Goal: Book appointment/travel/reservation

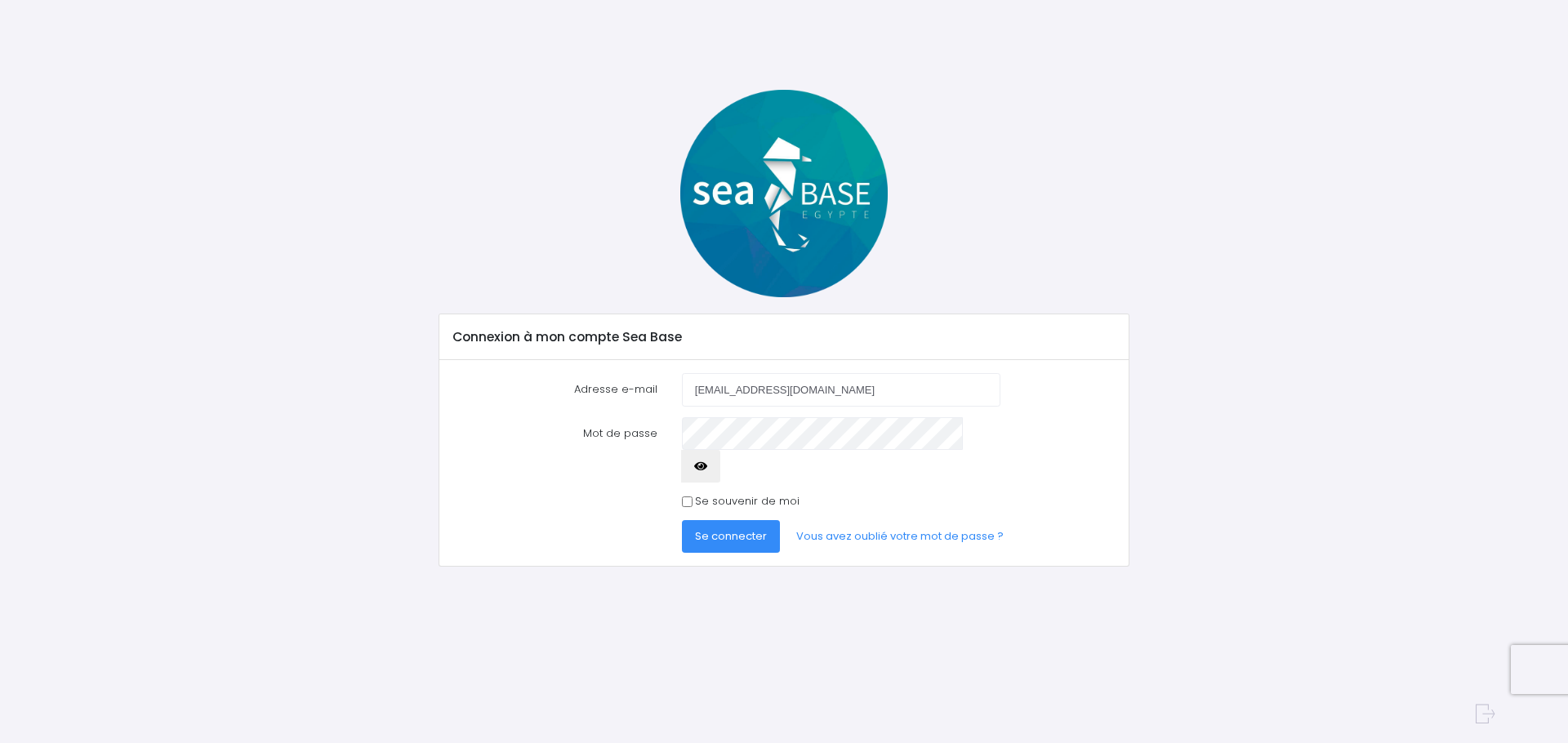
type input "[EMAIL_ADDRESS][DOMAIN_NAME]"
click at [780, 493] on label "Se souvenir de moi" at bounding box center [747, 501] width 104 height 16
click at [692, 496] on input "Se souvenir de moi" at bounding box center [687, 501] width 11 height 11
checkbox input "true"
click at [761, 528] on span "Se connecter" at bounding box center [731, 536] width 72 height 16
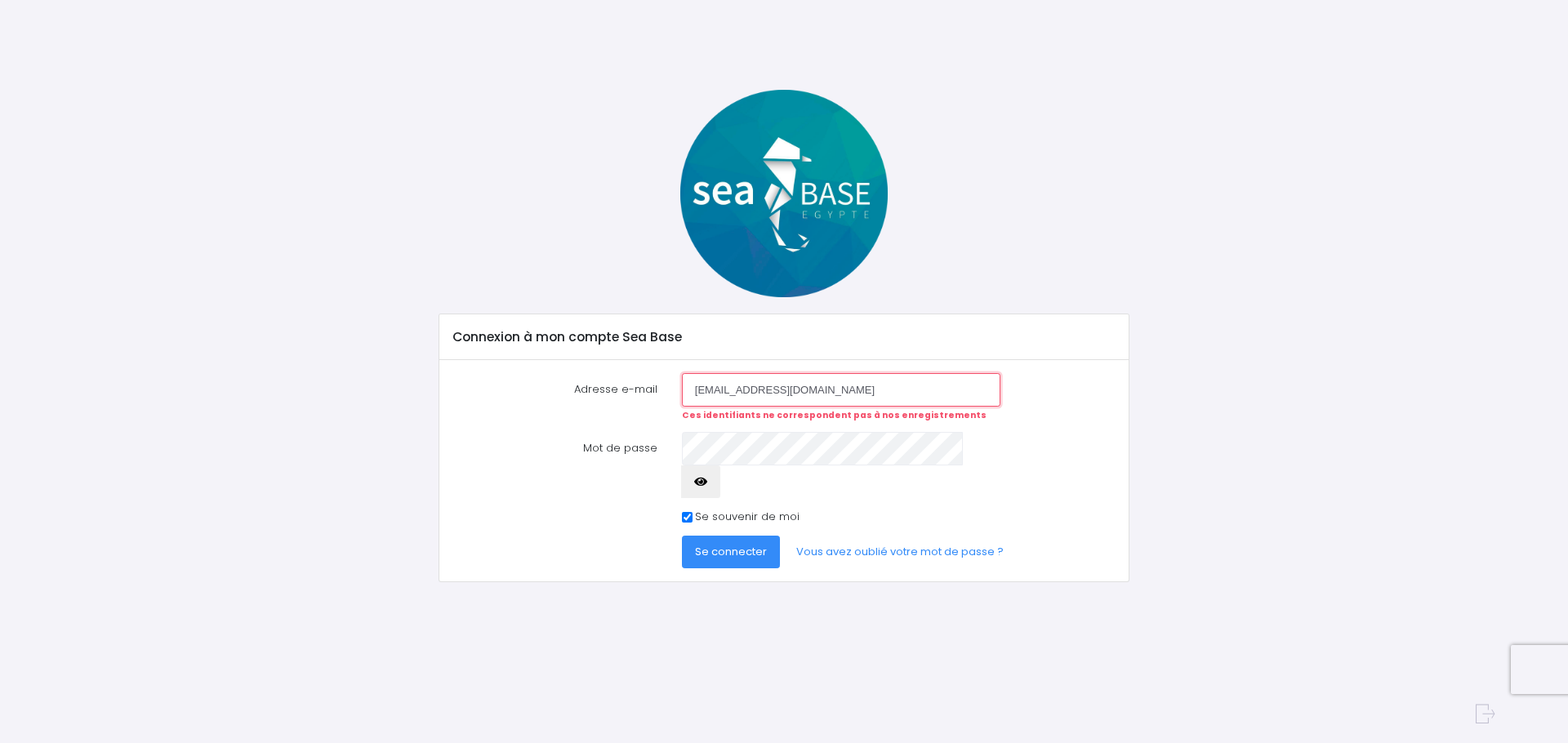
click at [983, 392] on input "[EMAIL_ADDRESS][DOMAIN_NAME]" at bounding box center [842, 389] width 318 height 33
click at [893, 393] on input "[EMAIL_ADDRESS][DOMAIN_NAME]" at bounding box center [842, 389] width 318 height 33
type input "s"
click at [686, 512] on input "Se souvenir de moi" at bounding box center [687, 517] width 11 height 11
checkbox input "false"
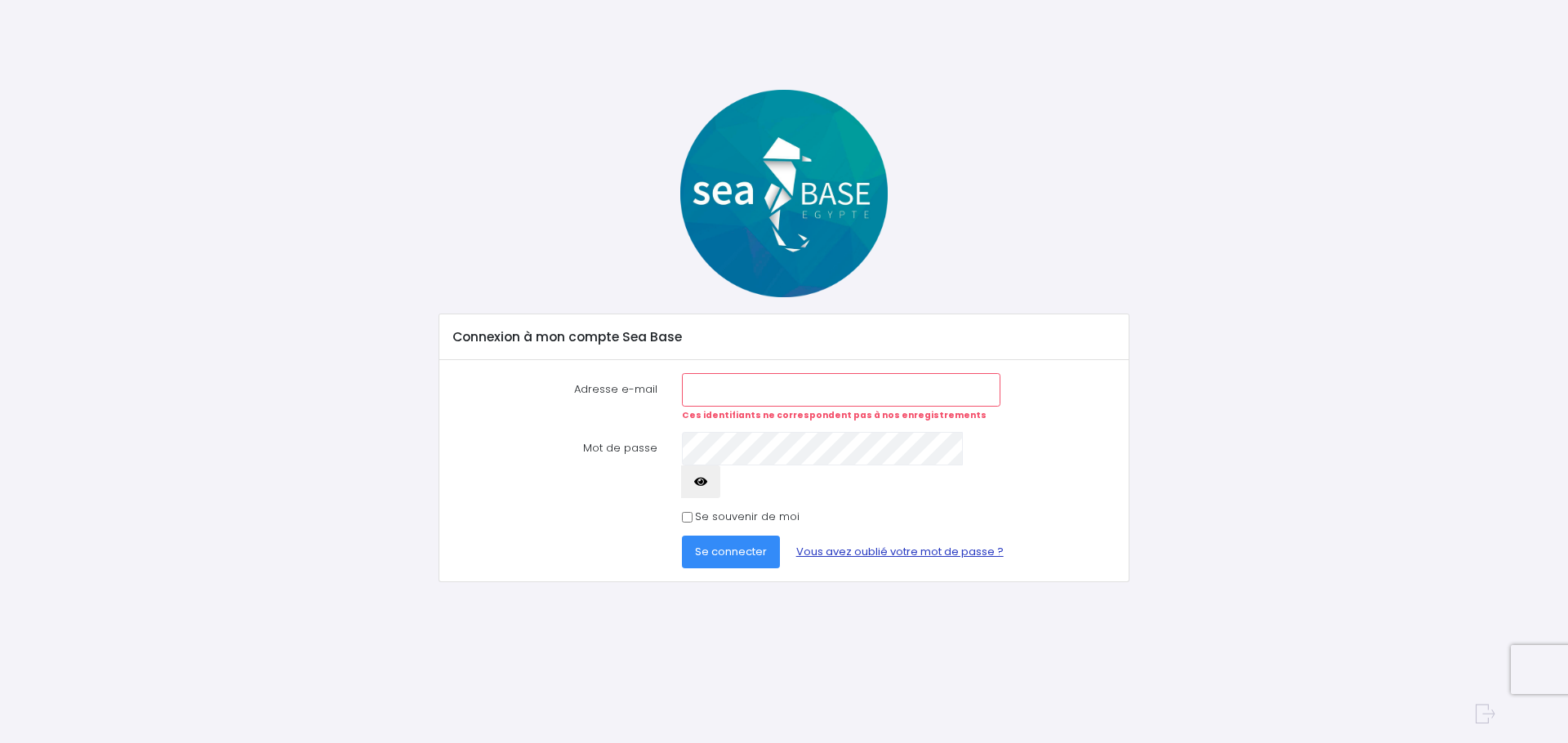
click at [870, 536] on link "Vous avez oublié votre mot de passe ?" at bounding box center [899, 552] width 234 height 33
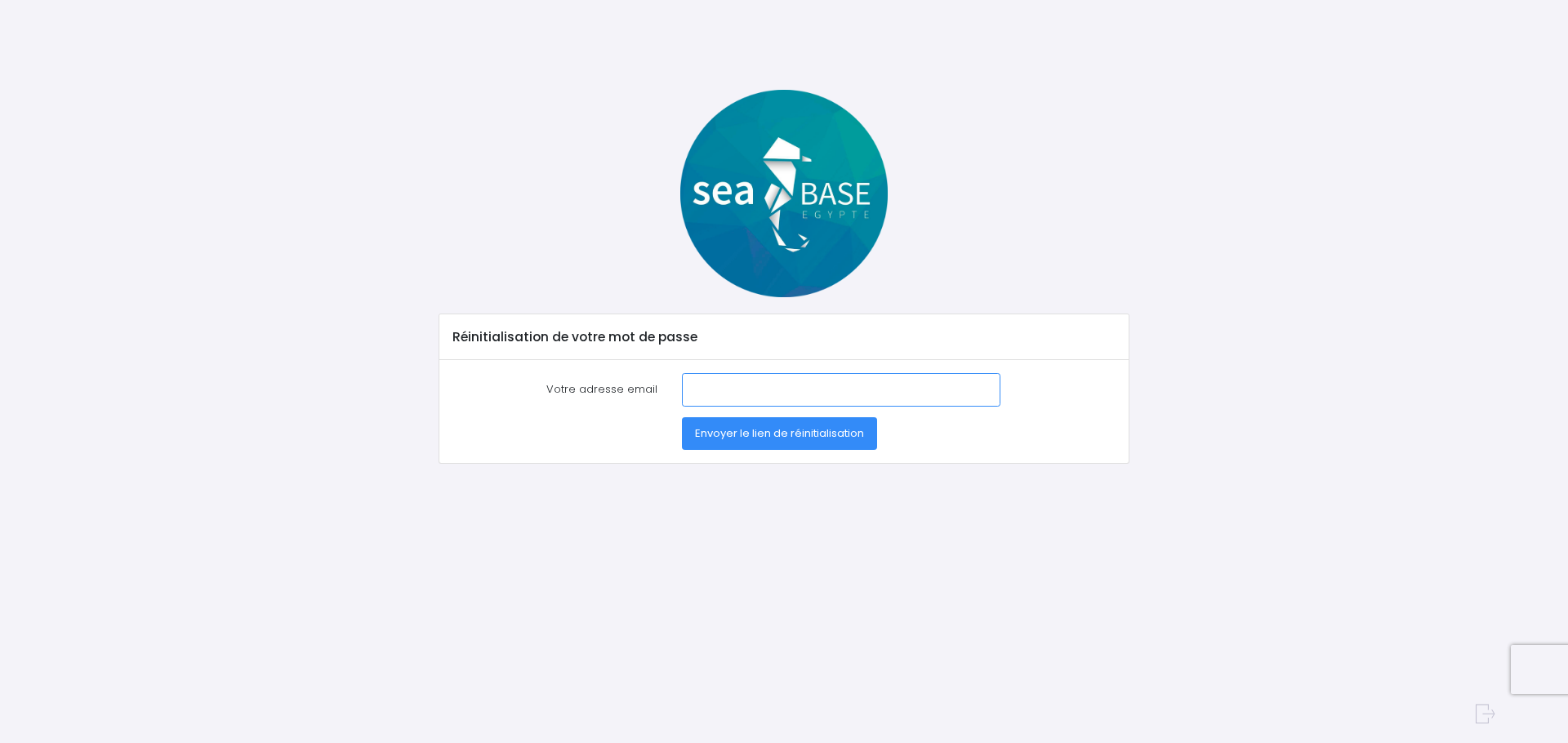
click at [833, 395] on input "Votre adresse email" at bounding box center [842, 389] width 318 height 33
type input "[EMAIL_ADDRESS][DOMAIN_NAME]"
click at [805, 439] on span "Envoyer le lien de réinitialisation" at bounding box center [780, 434] width 169 height 16
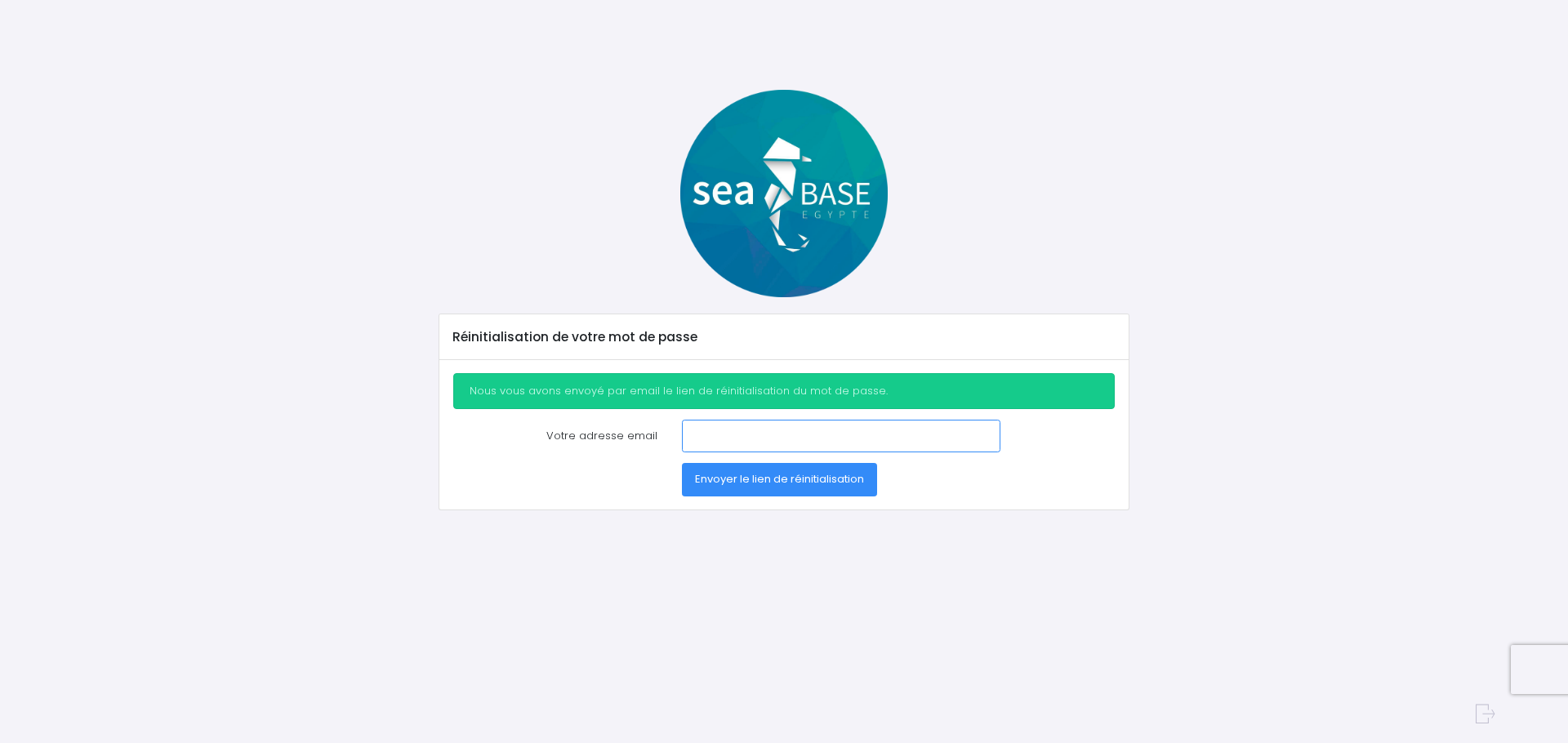
click at [874, 434] on input "Votre adresse email" at bounding box center [842, 436] width 318 height 33
type input "[EMAIL_ADDRESS][DOMAIN_NAME]"
click at [856, 484] on span "Envoyer le lien de réinitialisation" at bounding box center [780, 479] width 169 height 16
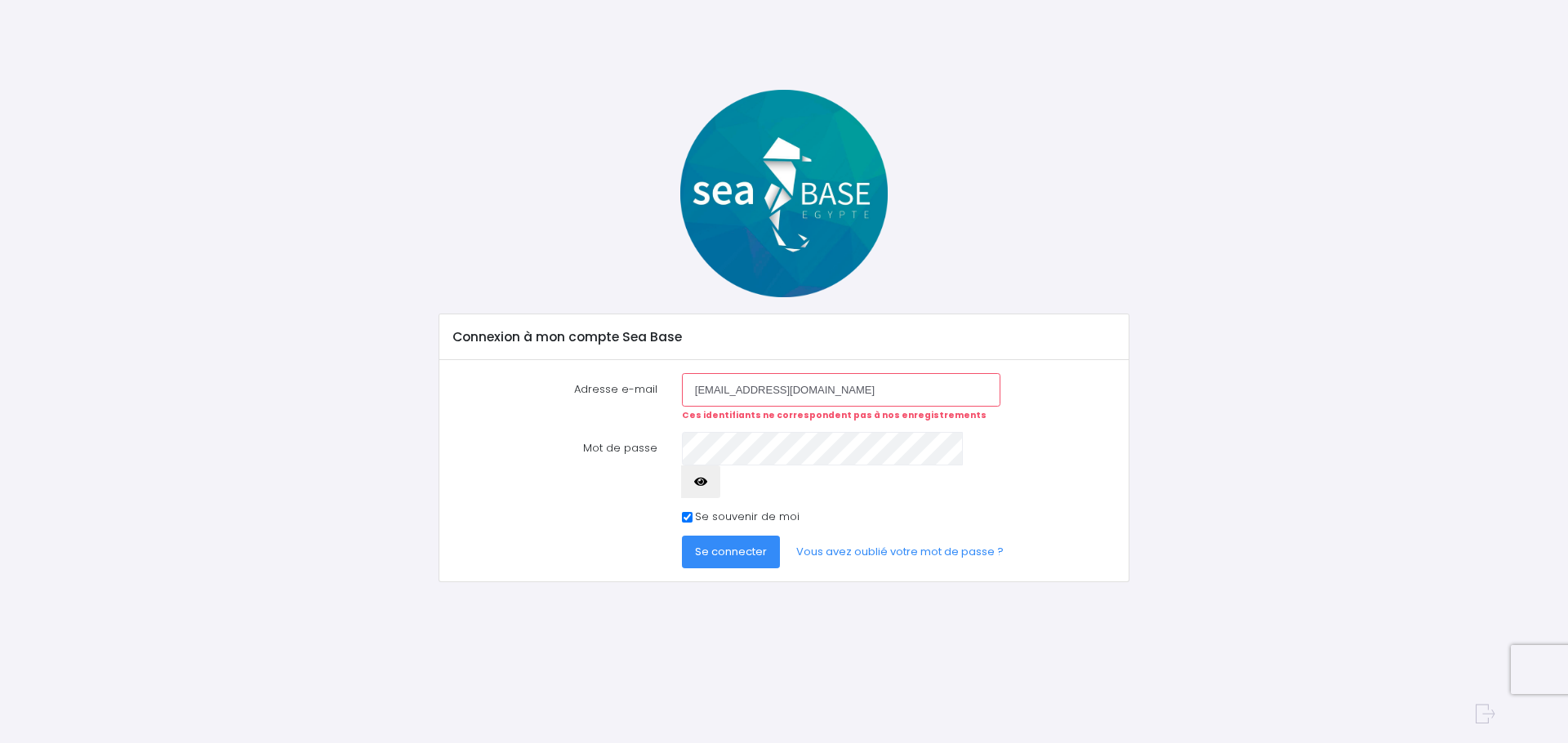
scroll to position [1, 0]
click at [692, 508] on div "Se souvenir de moi" at bounding box center [842, 516] width 318 height 16
click at [690, 512] on input "Se souvenir de moi" at bounding box center [687, 517] width 11 height 11
checkbox input "false"
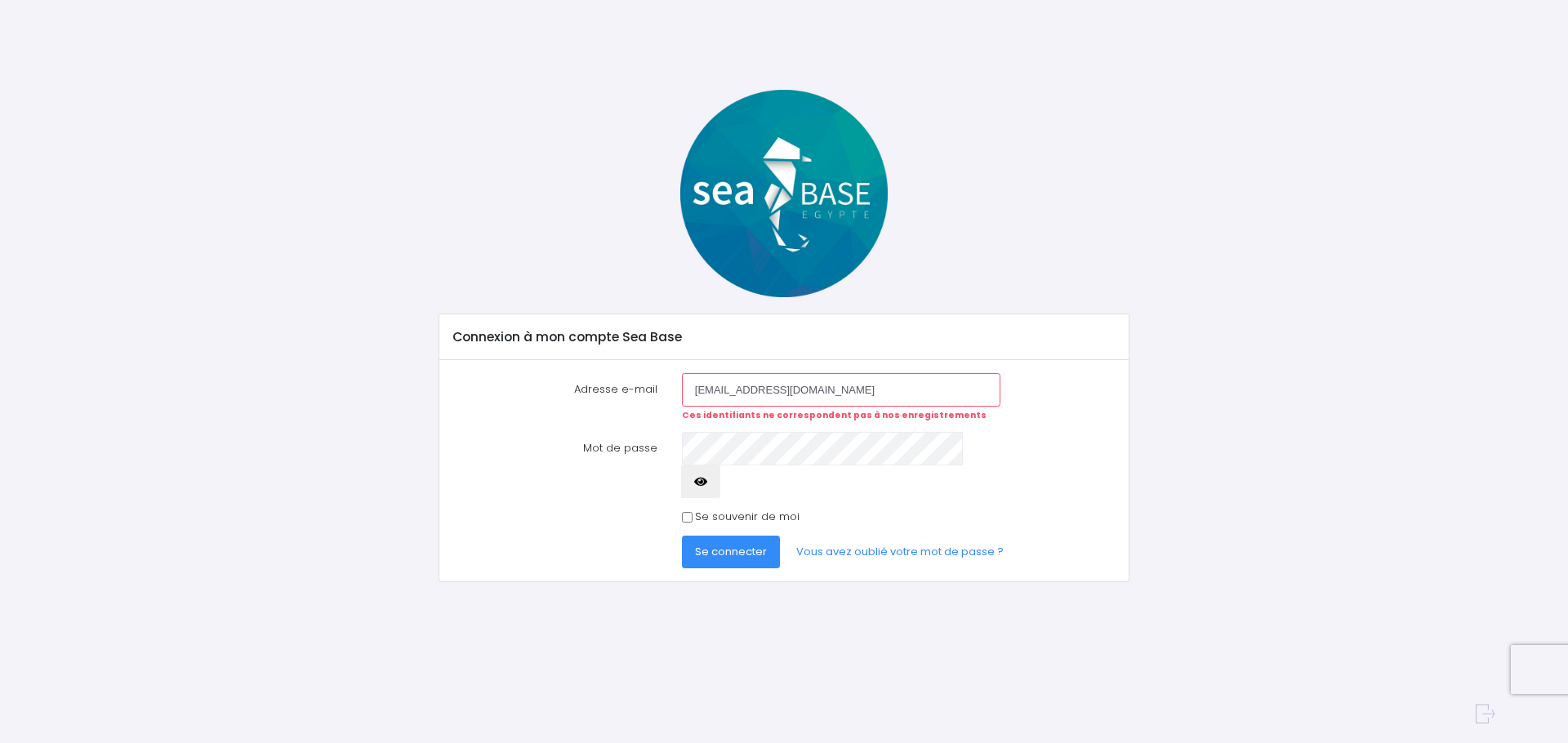
click at [759, 544] on span "Se connecter" at bounding box center [731, 552] width 72 height 16
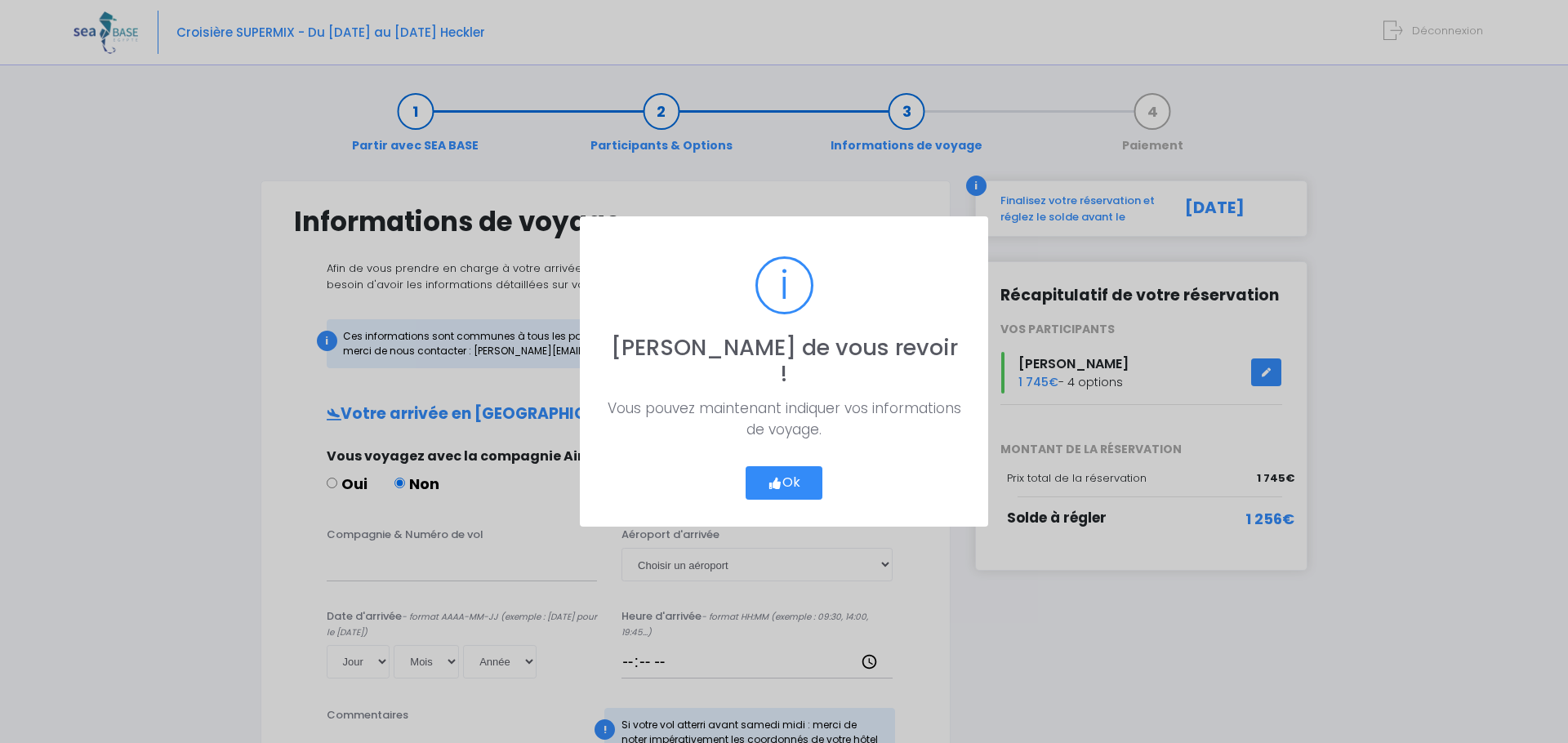
click at [769, 483] on icon "button" at bounding box center [775, 483] width 15 height 0
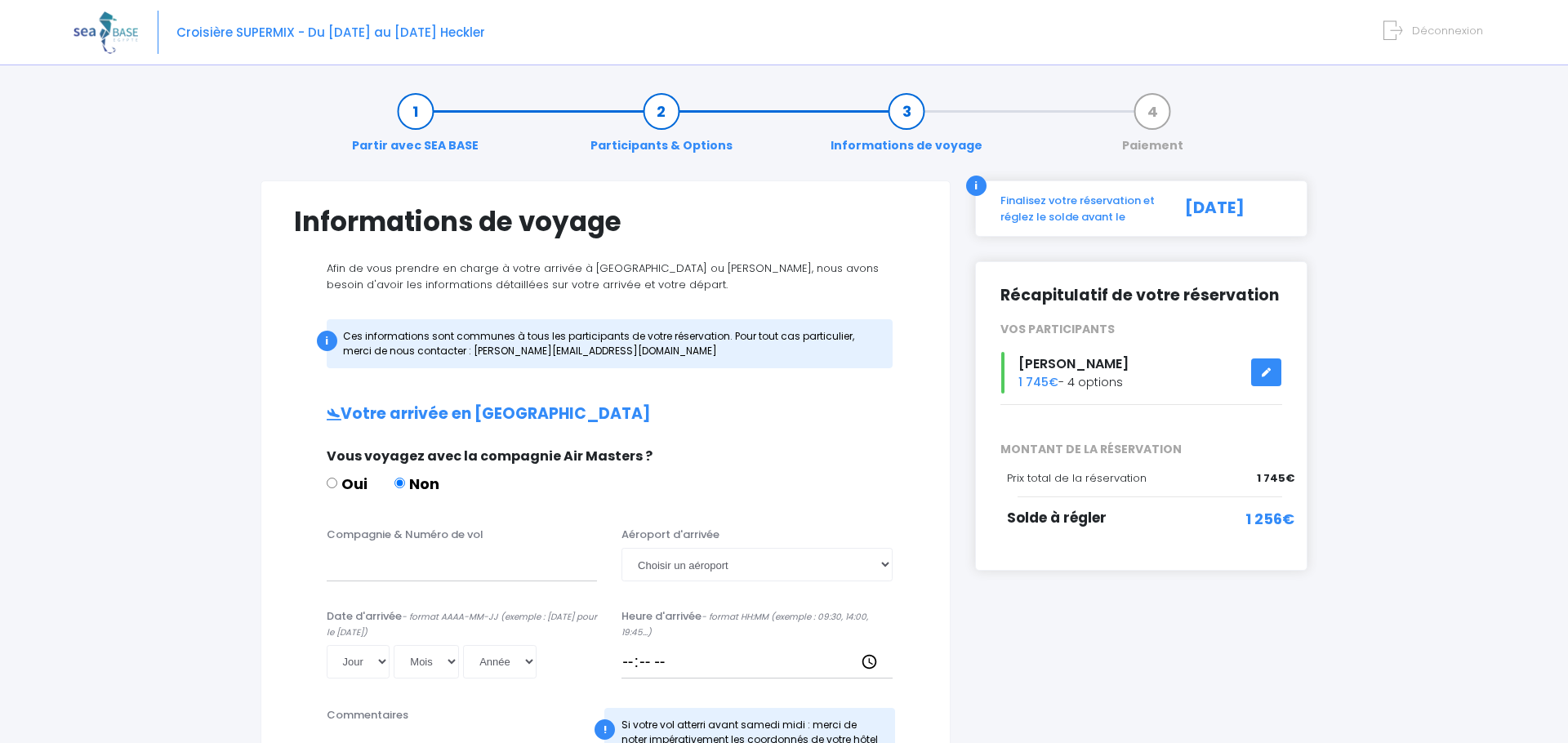
click at [1268, 376] on link at bounding box center [1267, 372] width 31 height 29
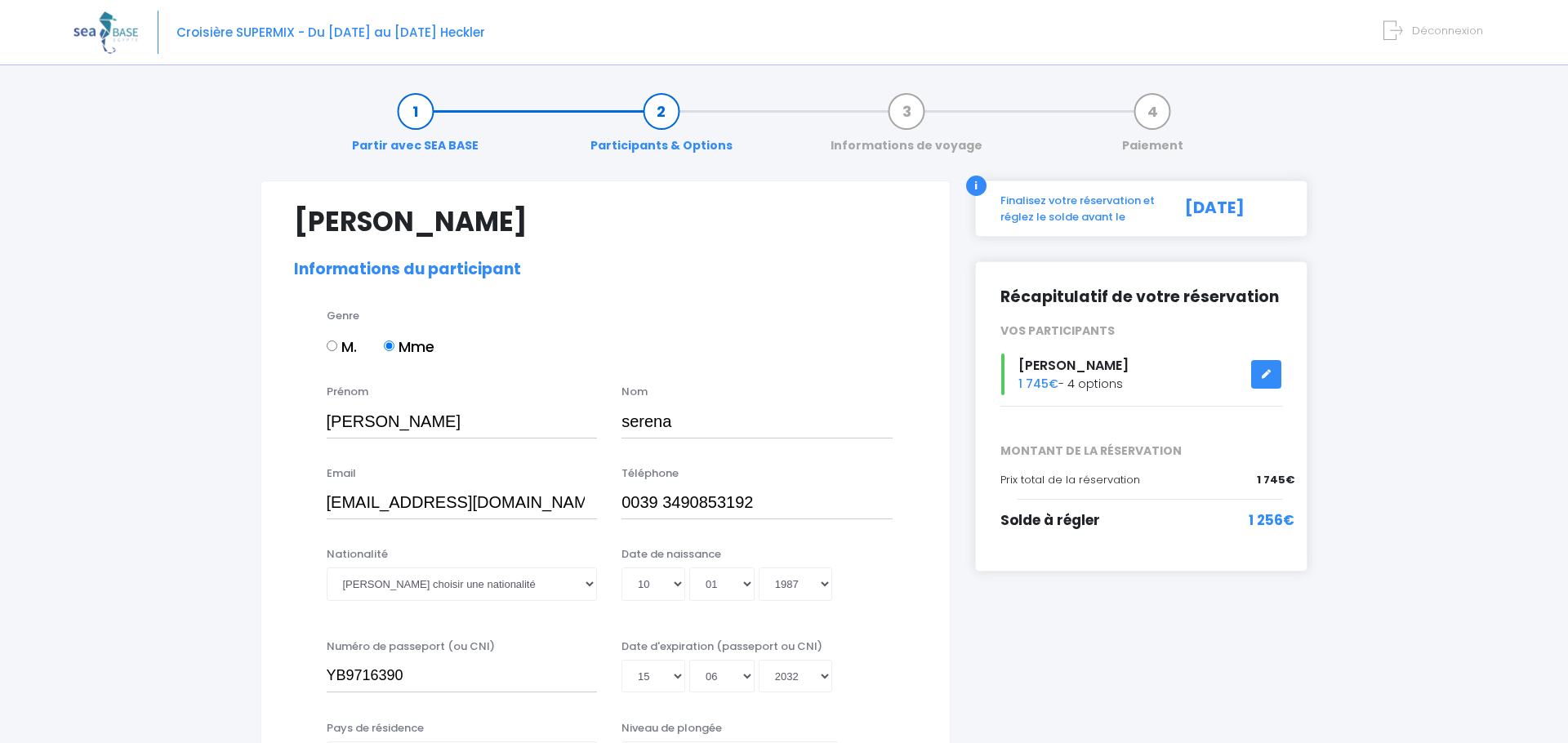
select select "Italie"
select select "PADI Deep diver"
select select "38/39"
select select "M"
select select "S"
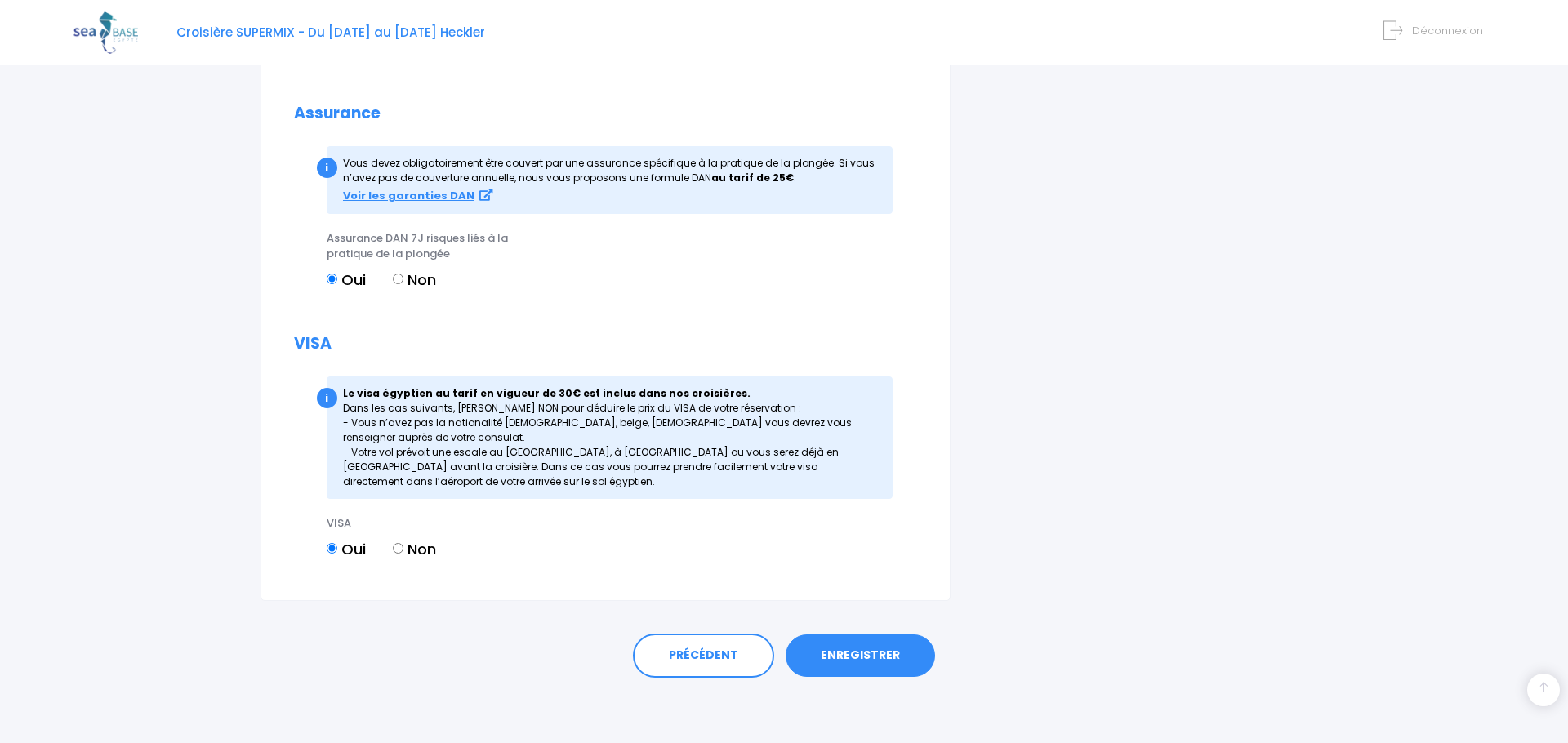
scroll to position [1917, 0]
click at [836, 655] on link "ENREGISTRER" at bounding box center [861, 655] width 149 height 43
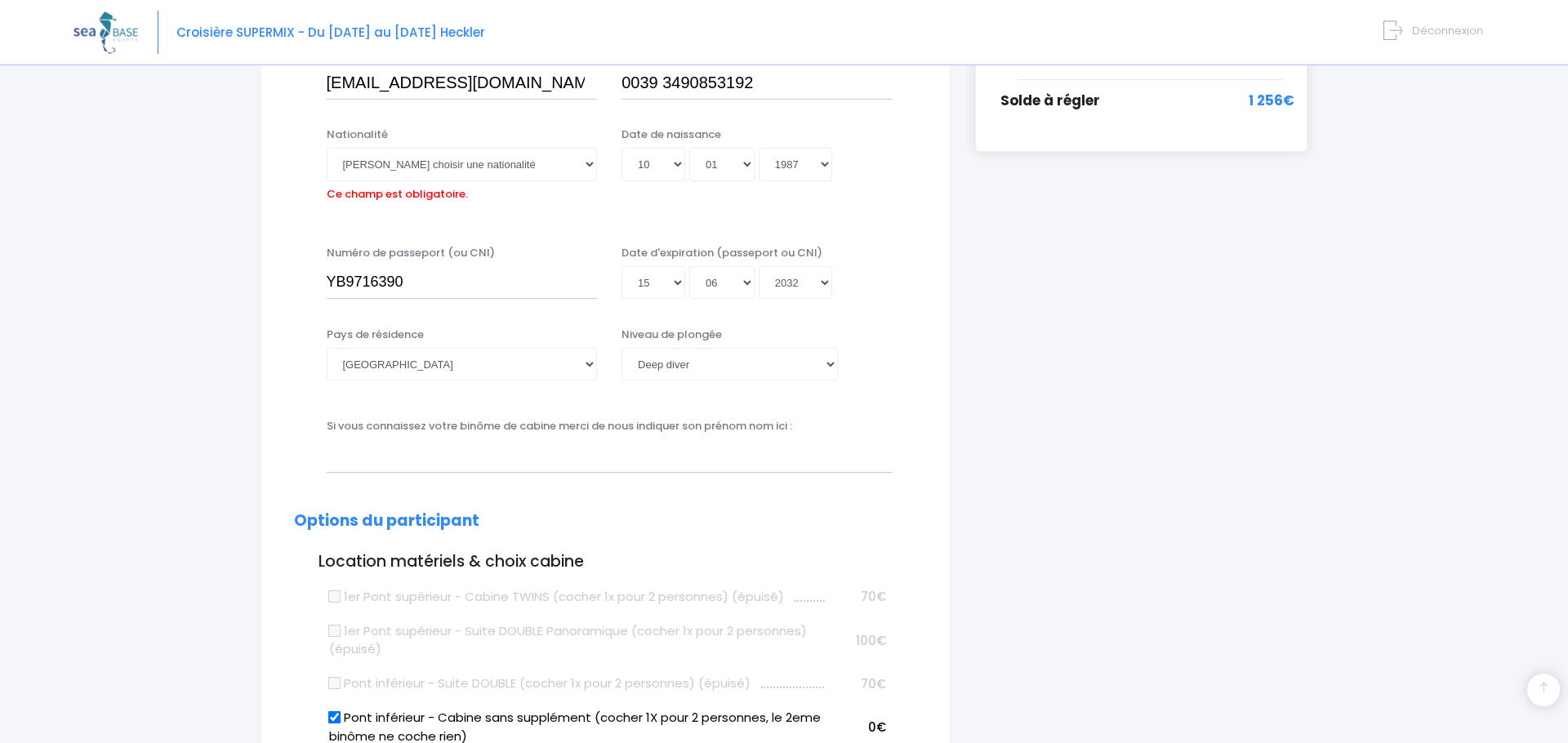
scroll to position [404, 0]
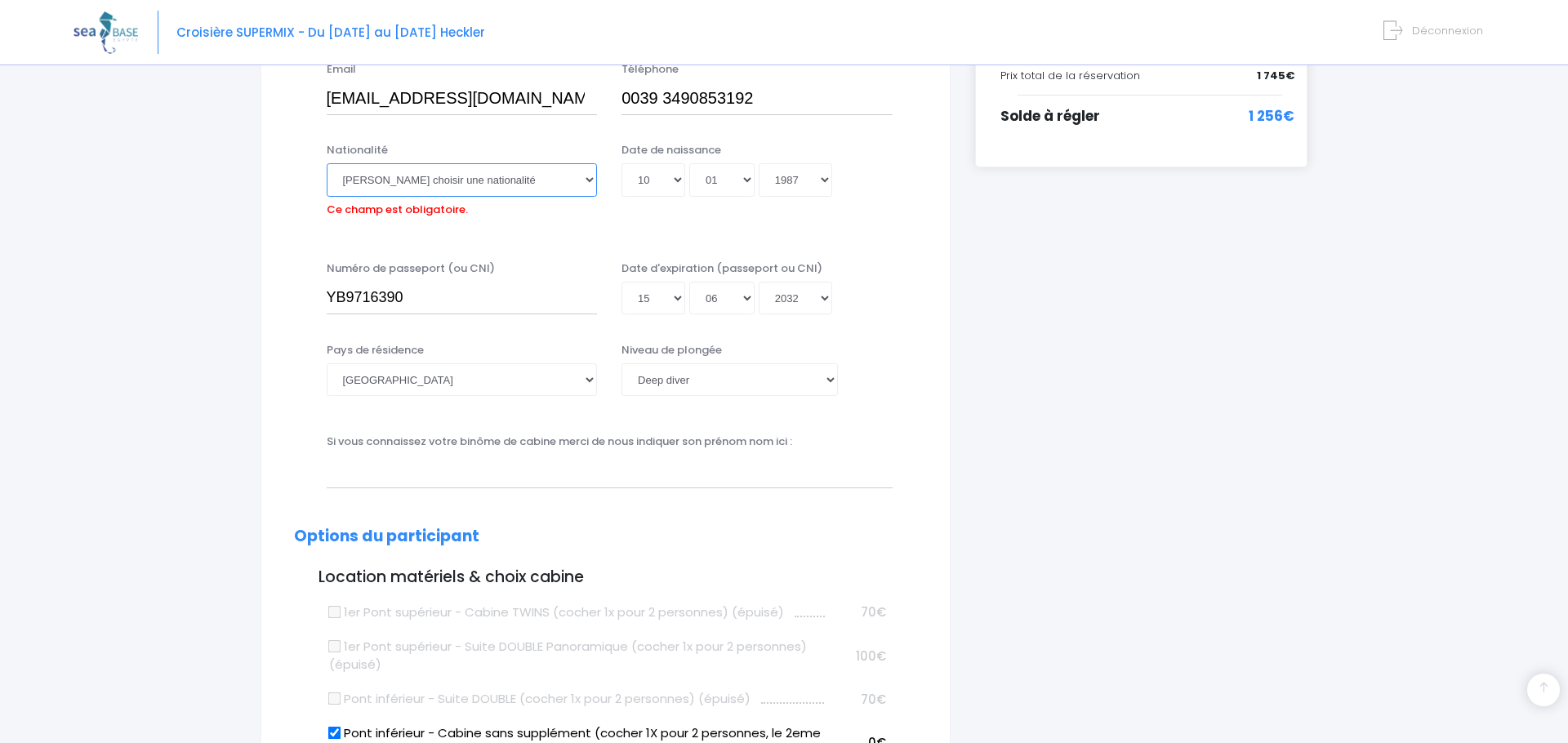
select select "Italienne"
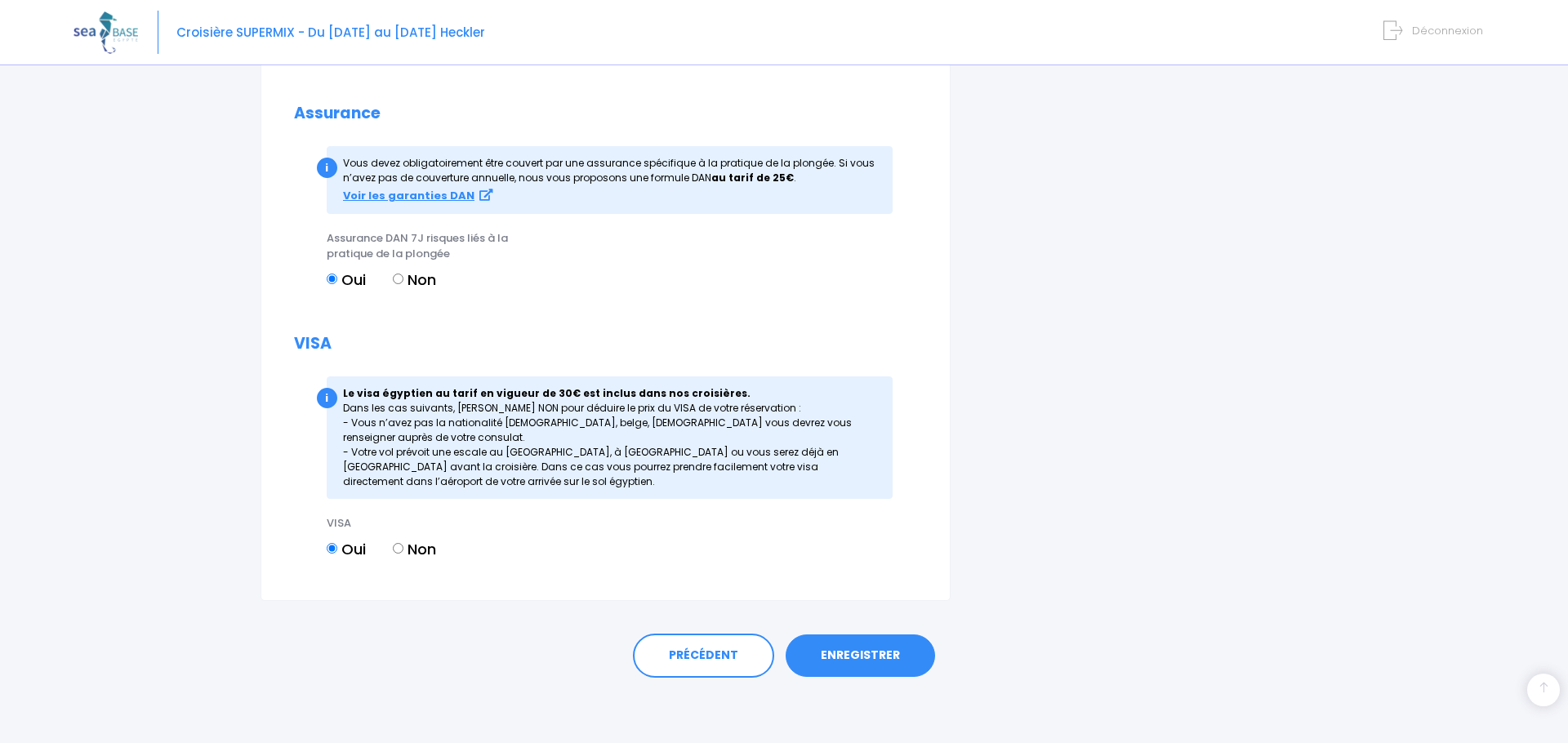
scroll to position [1917, 0]
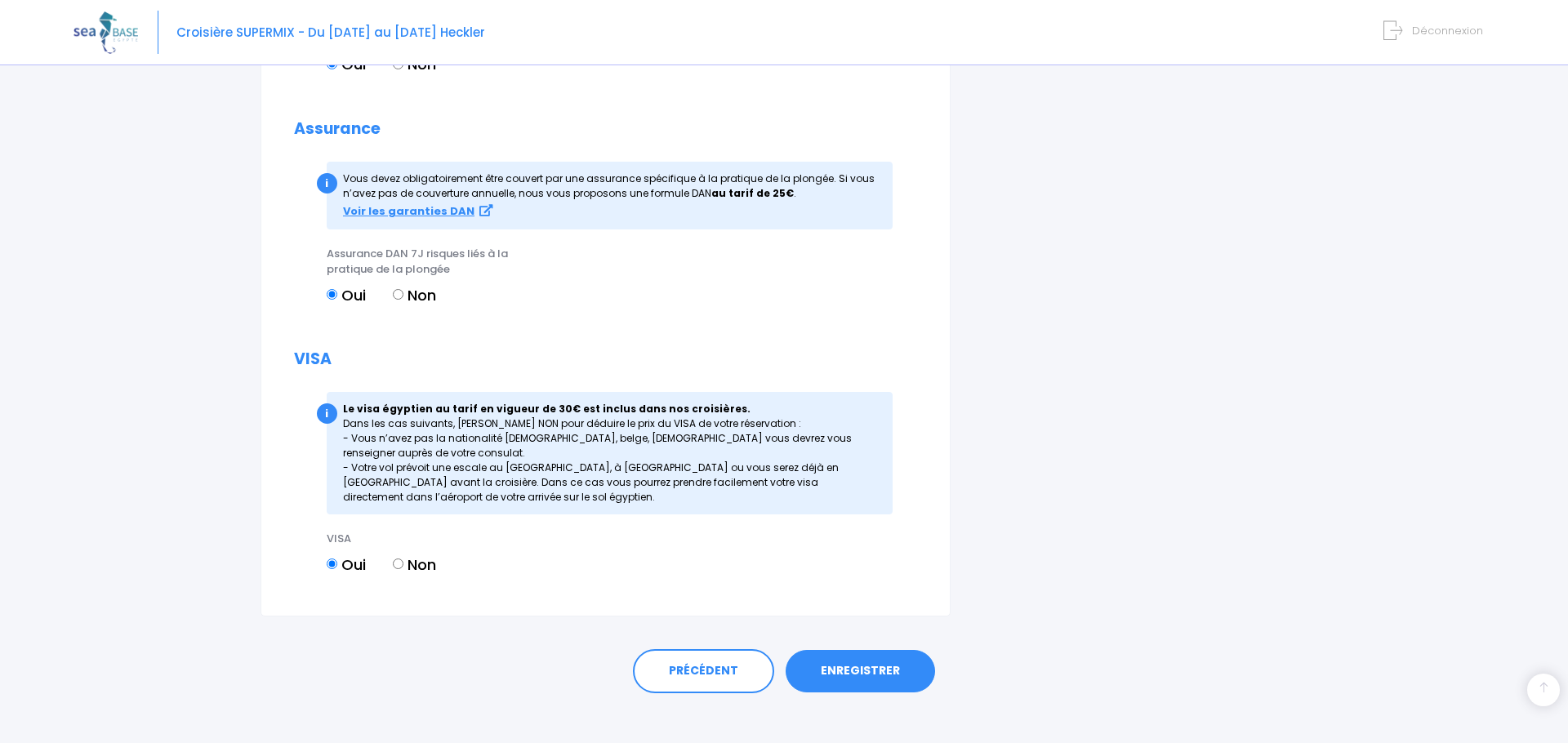
click at [852, 661] on link "ENREGISTRER" at bounding box center [861, 670] width 149 height 43
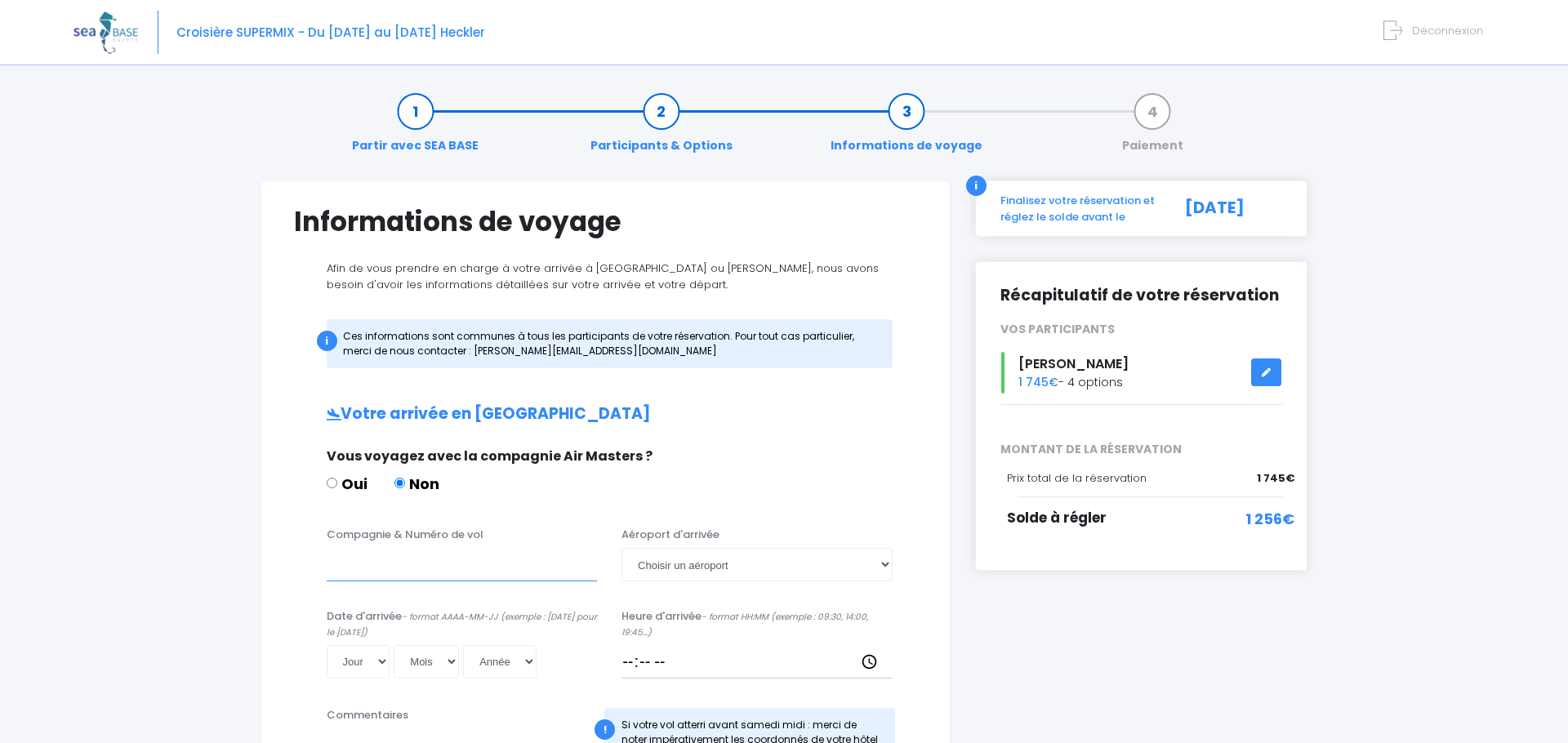
click at [554, 563] on input "Compagnie & Numéro de vol" at bounding box center [462, 564] width 272 height 33
type input "e"
type input "EJU3897"
select select "Hurghada"
select select "15"
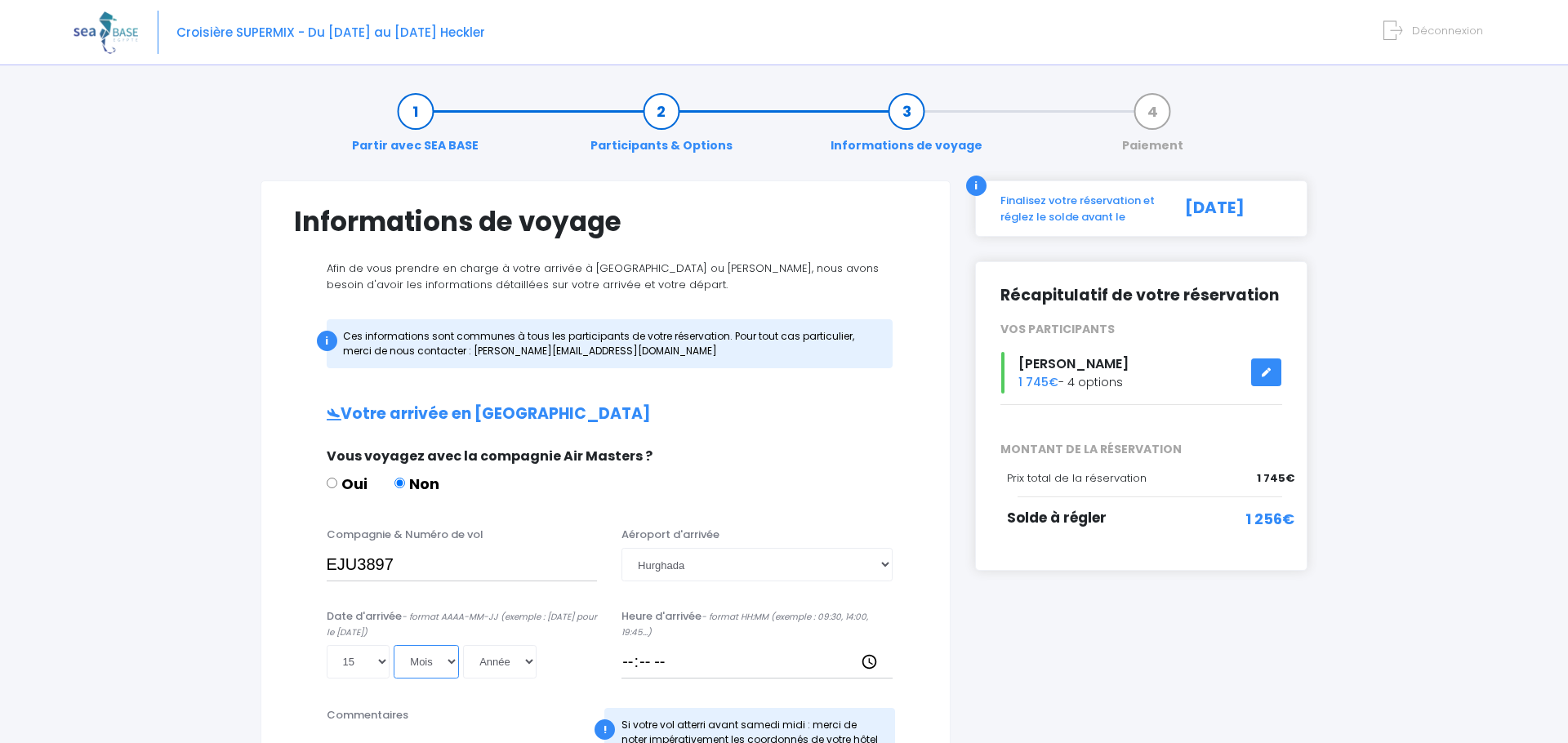
select select "11"
select select "2025"
type input "[DATE]"
click at [710, 663] on input "Heure d'arrivée - format HH:MM (exemple : 09:30, 14:00, 19:45...)" at bounding box center [757, 661] width 272 height 33
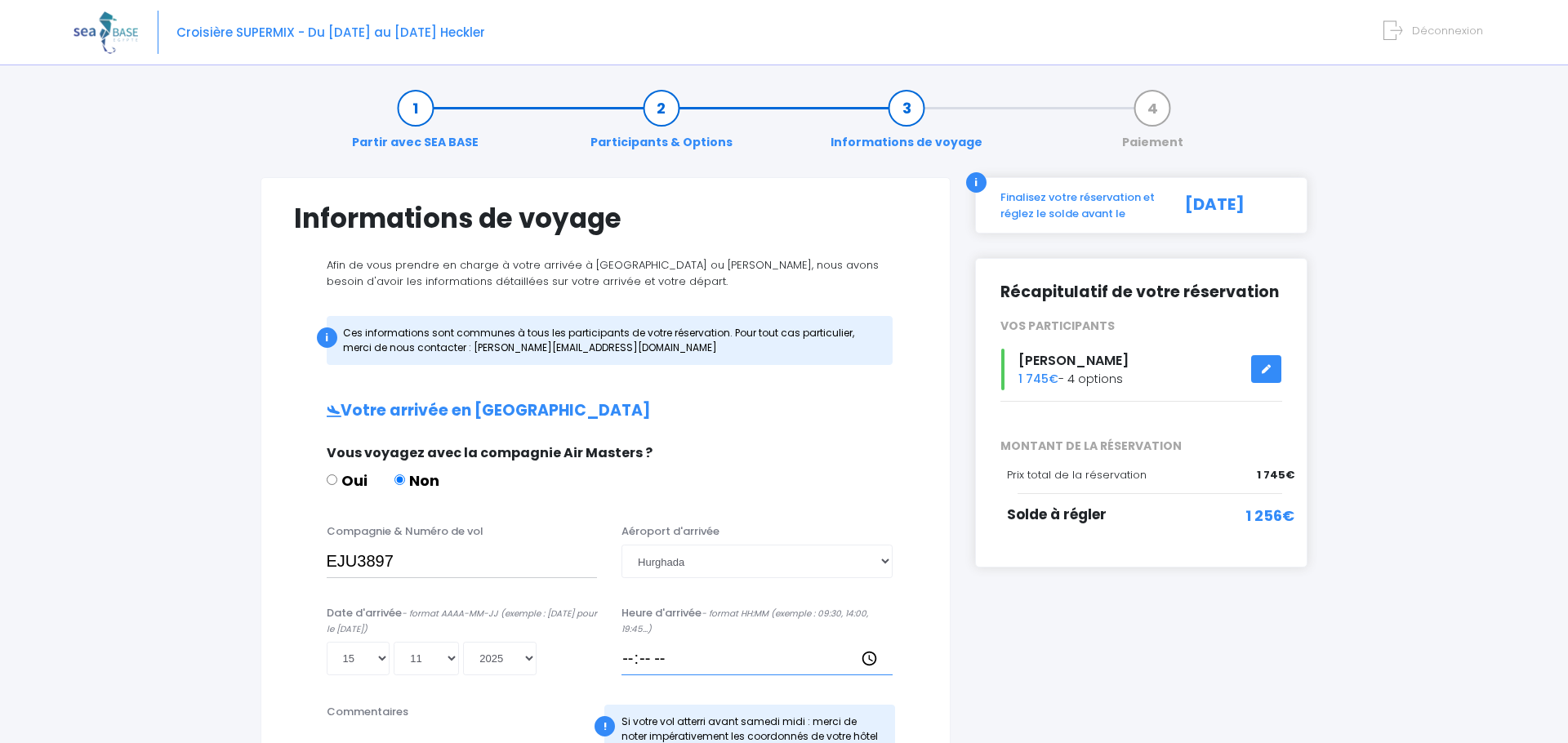
click at [672, 659] on input "Heure d'arrivée - format HH:MM (exemple : 09:30, 14:00, 19:45...)" at bounding box center [757, 657] width 272 height 33
click at [663, 659] on input "Heure d'arrivée - format HH:MM (exemple : 09:30, 14:00, 19:45...)" at bounding box center [757, 657] width 272 height 33
type input "13:50"
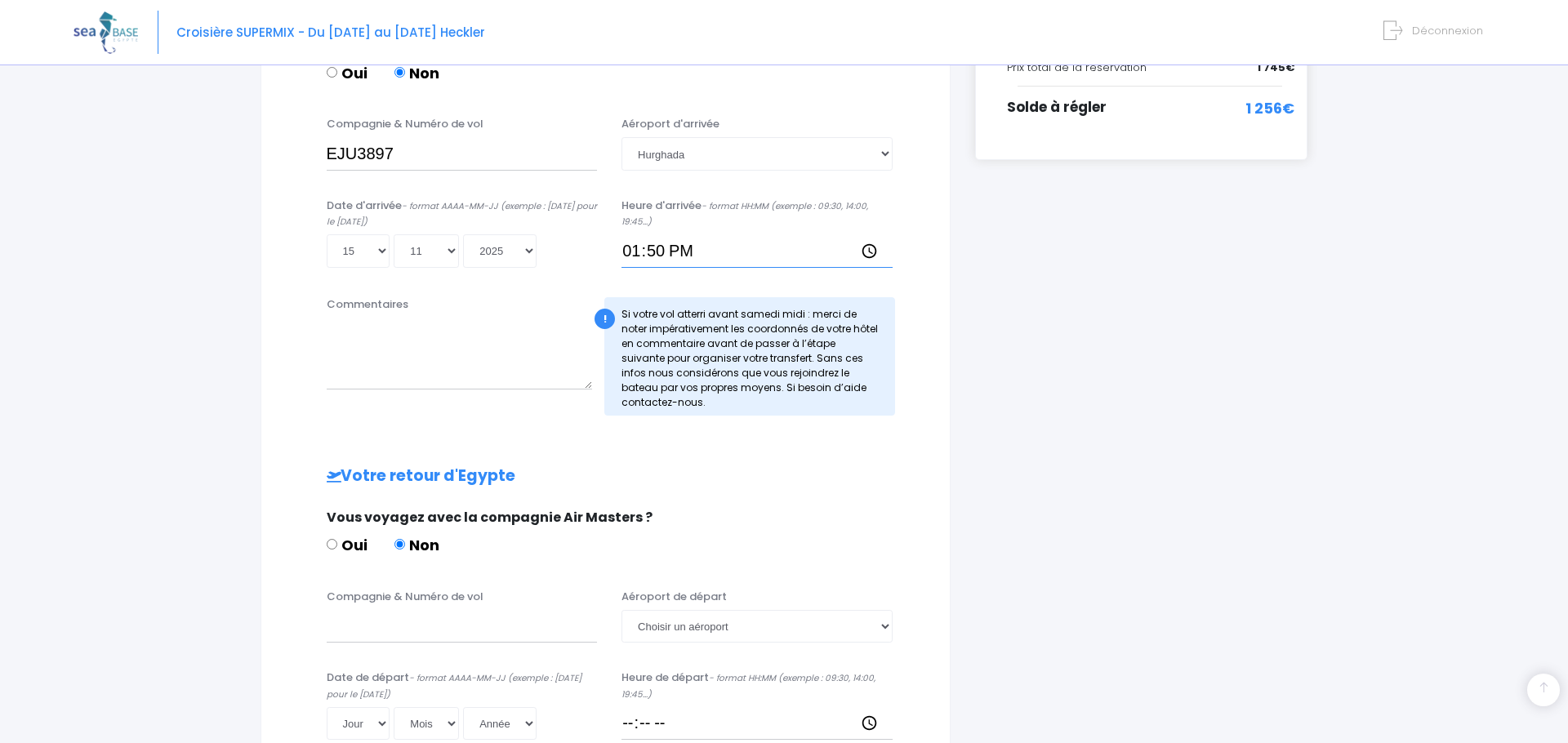
scroll to position [411, 0]
click at [532, 630] on input "Compagnie & Numéro de vol" at bounding box center [462, 626] width 272 height 33
type input "EJU3898"
select select "Hurghada"
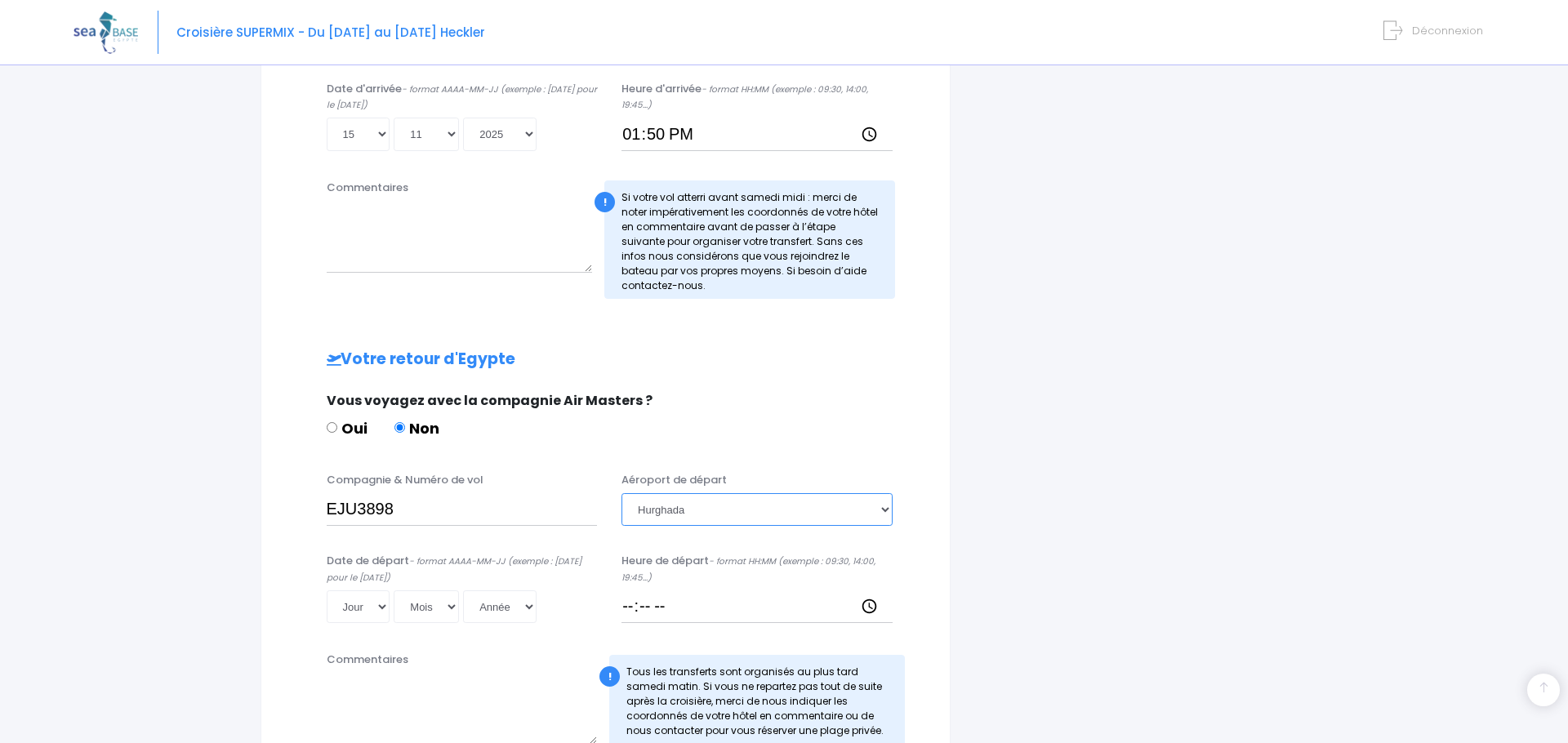
scroll to position [527, 0]
select select "22"
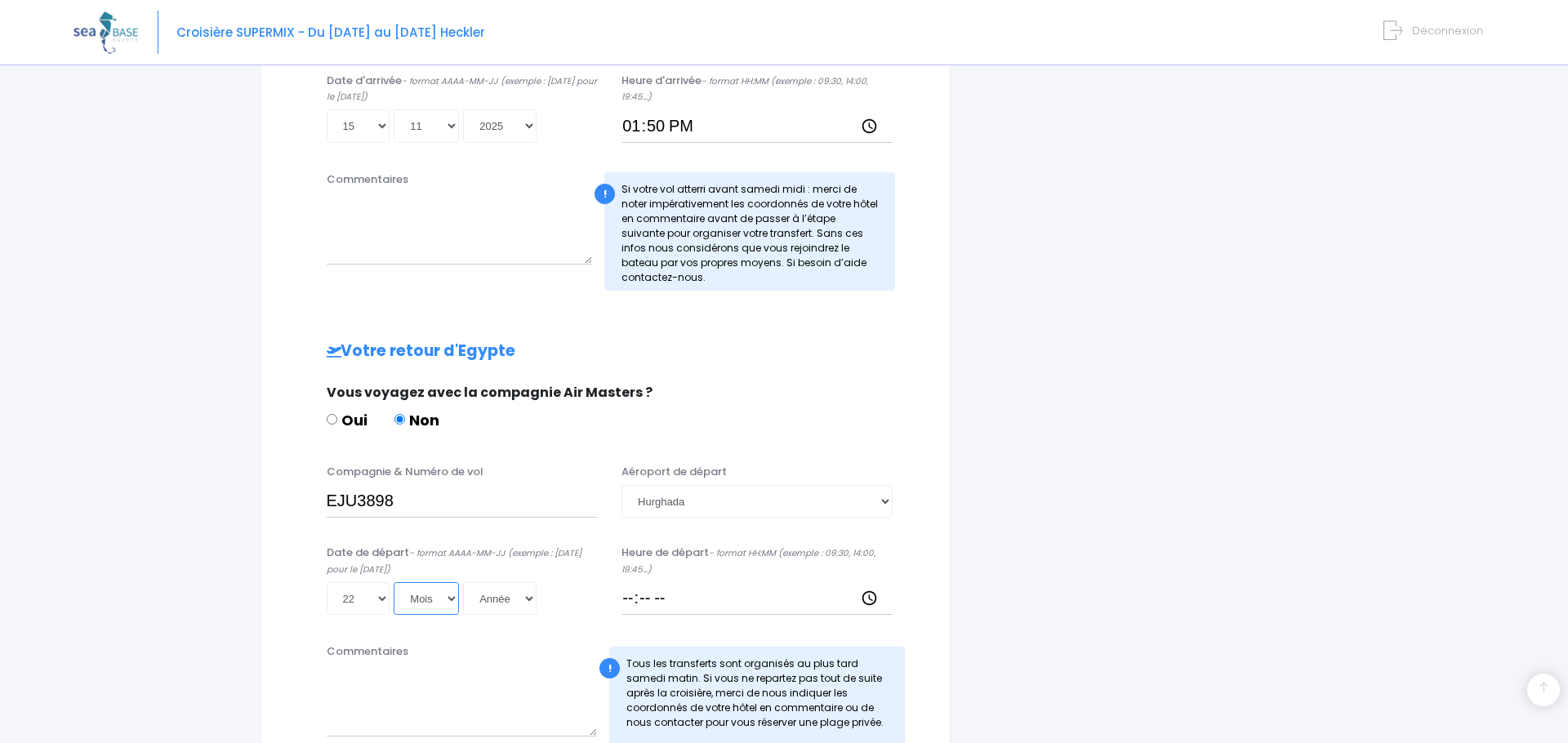
scroll to position [540, 0]
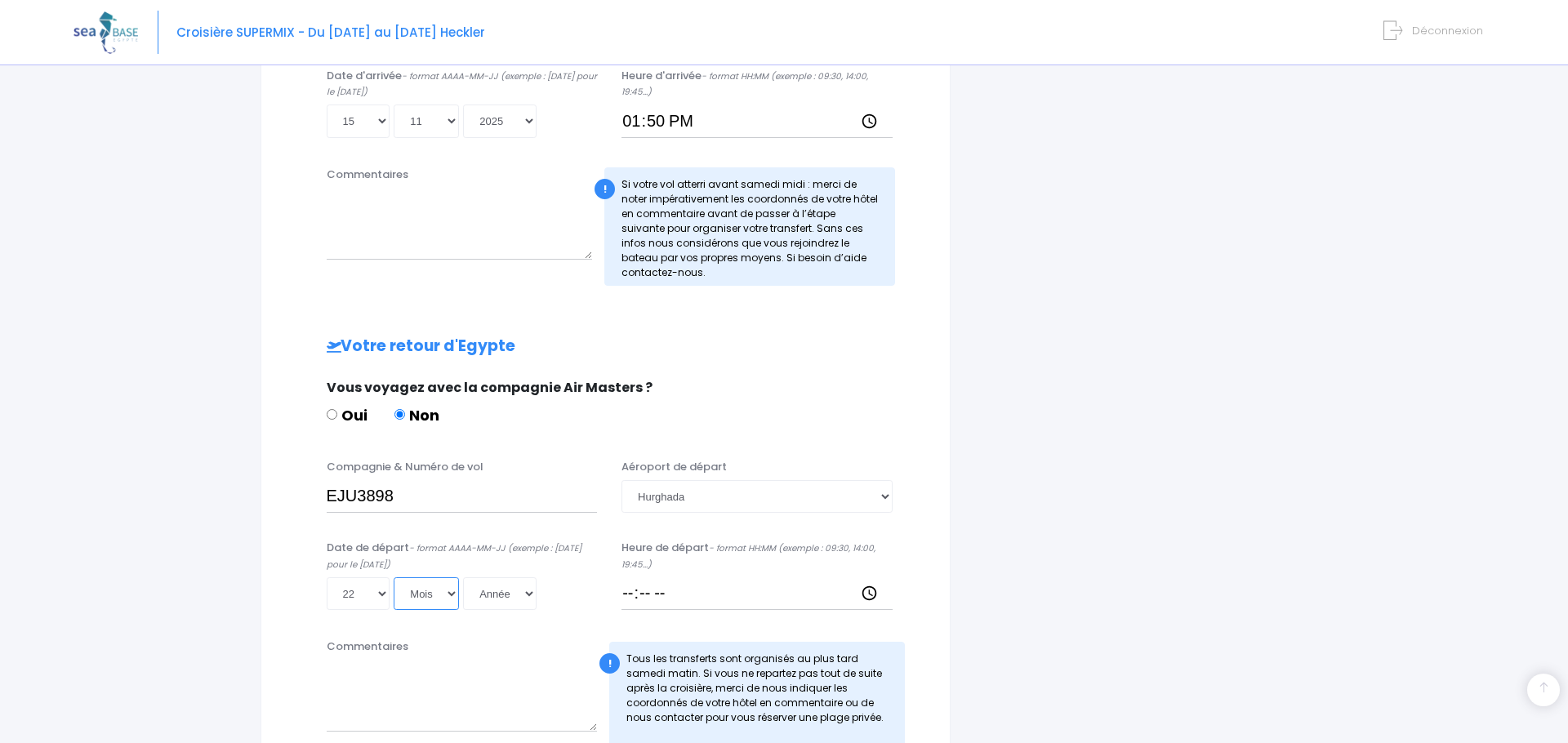
select select "11"
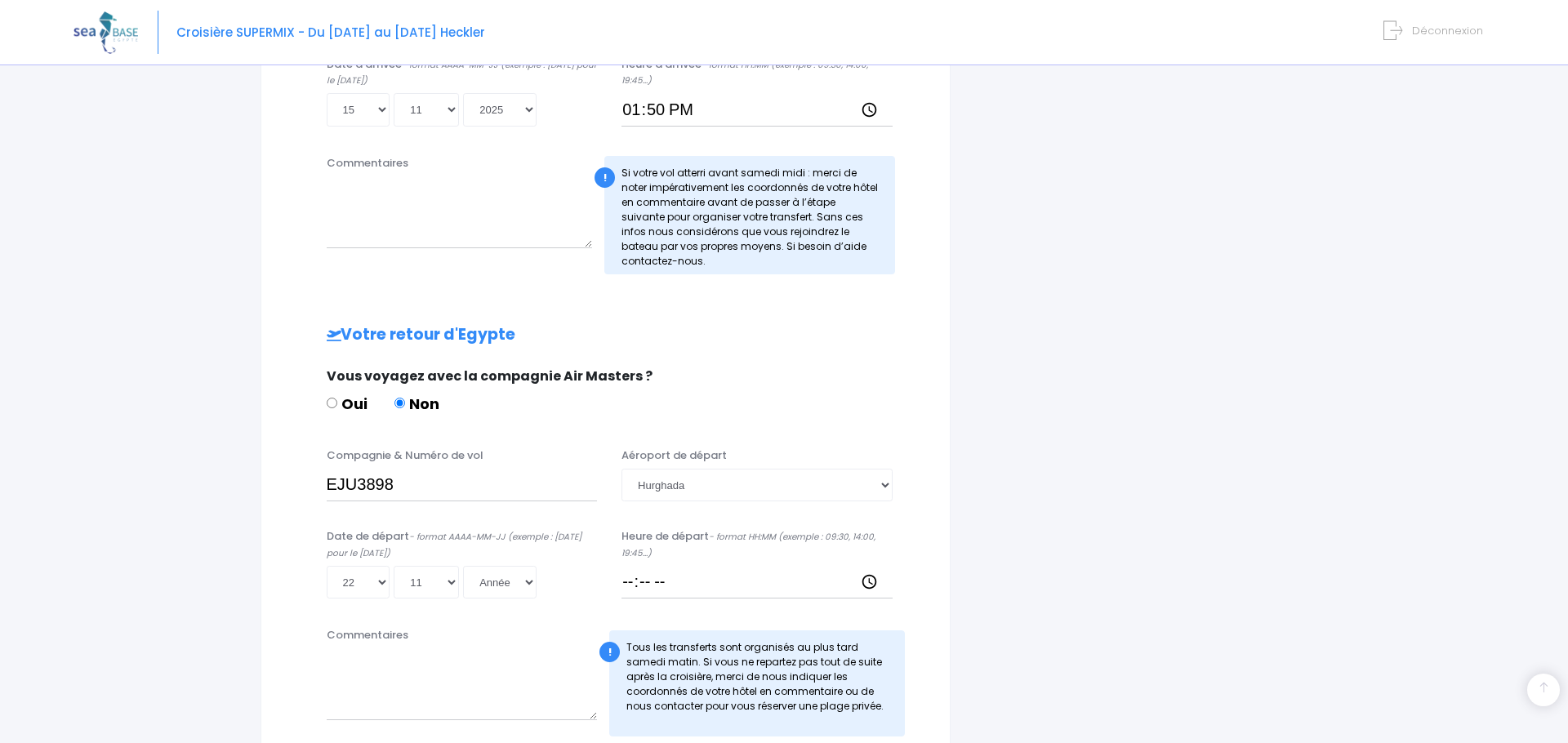
click at [458, 603] on div "Date de départ - format AAAA-MM-JJ (exemple : 2019-12-31 pour le 31 décembre 20…" at bounding box center [605, 569] width 648 height 82
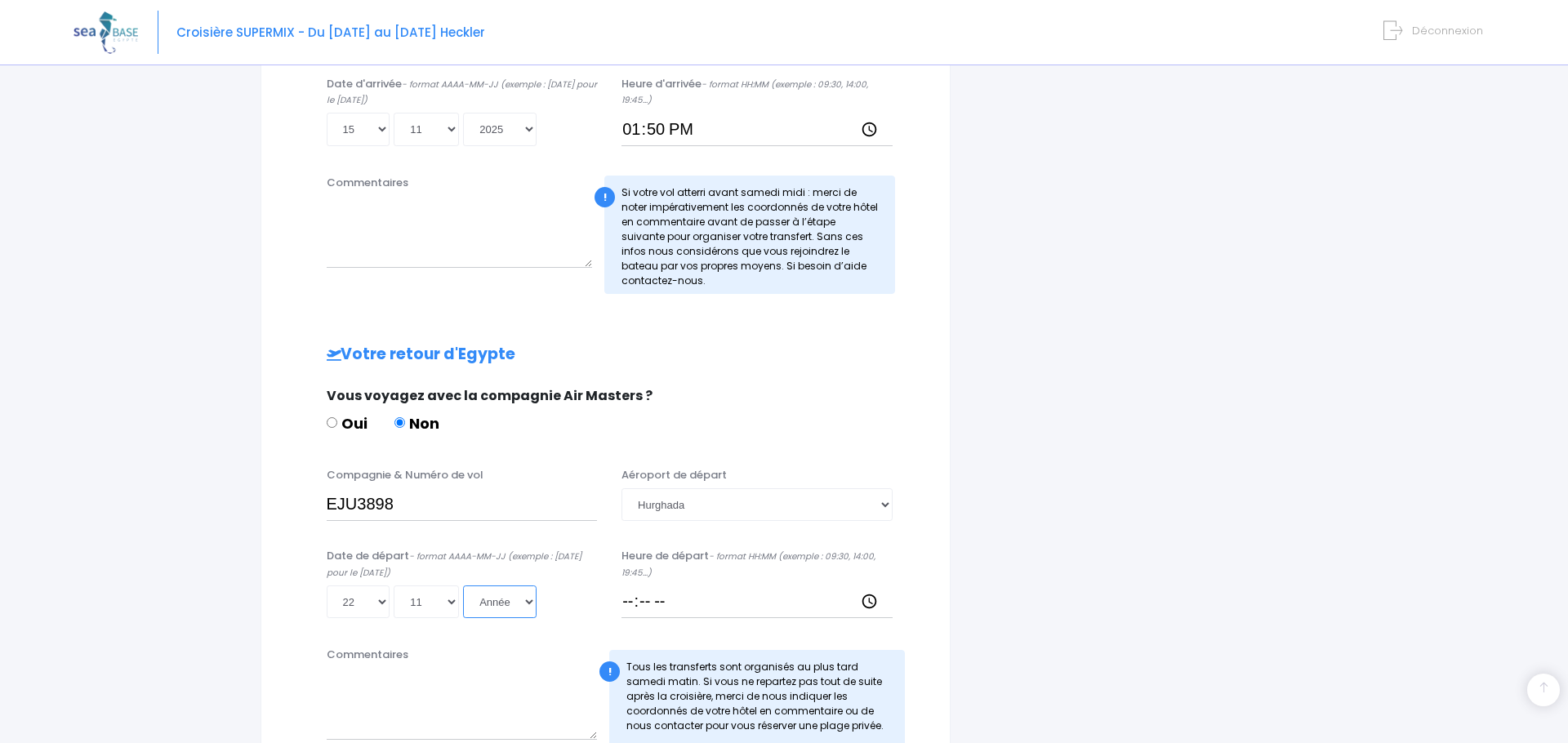
scroll to position [538, 0]
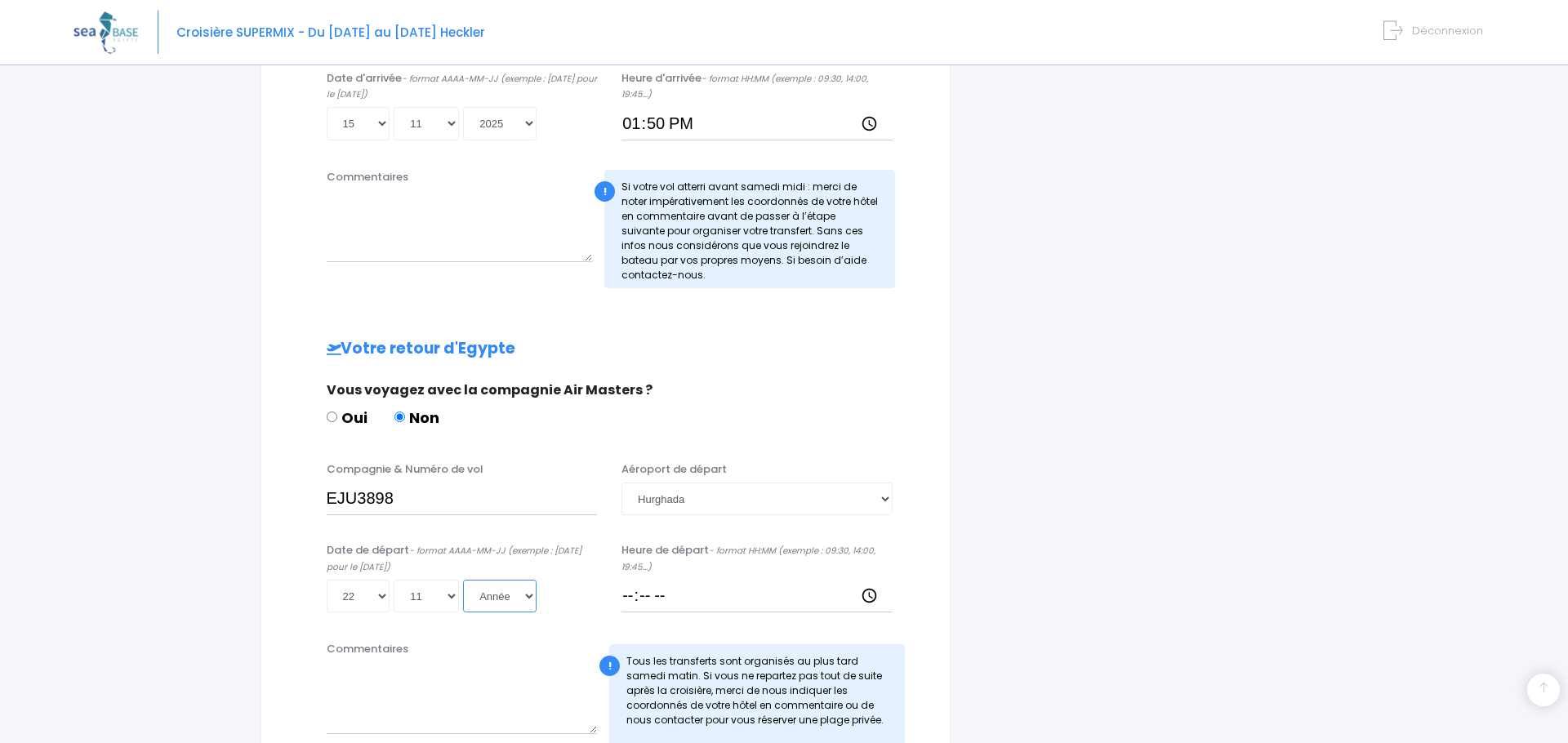
select select "2025"
type input "2025-11-22"
click at [642, 600] on input "Heure de départ - format HH:MM (exemple : 09:30, 14:00, 19:45...)" at bounding box center [757, 596] width 272 height 33
click at [677, 601] on input "Heure de départ - format HH:MM (exemple : 09:30, 14:00, 19:45...)" at bounding box center [757, 596] width 272 height 33
click at [666, 600] on input "Heure de départ - format HH:MM (exemple : 09:30, 14:00, 19:45...)" at bounding box center [757, 596] width 272 height 33
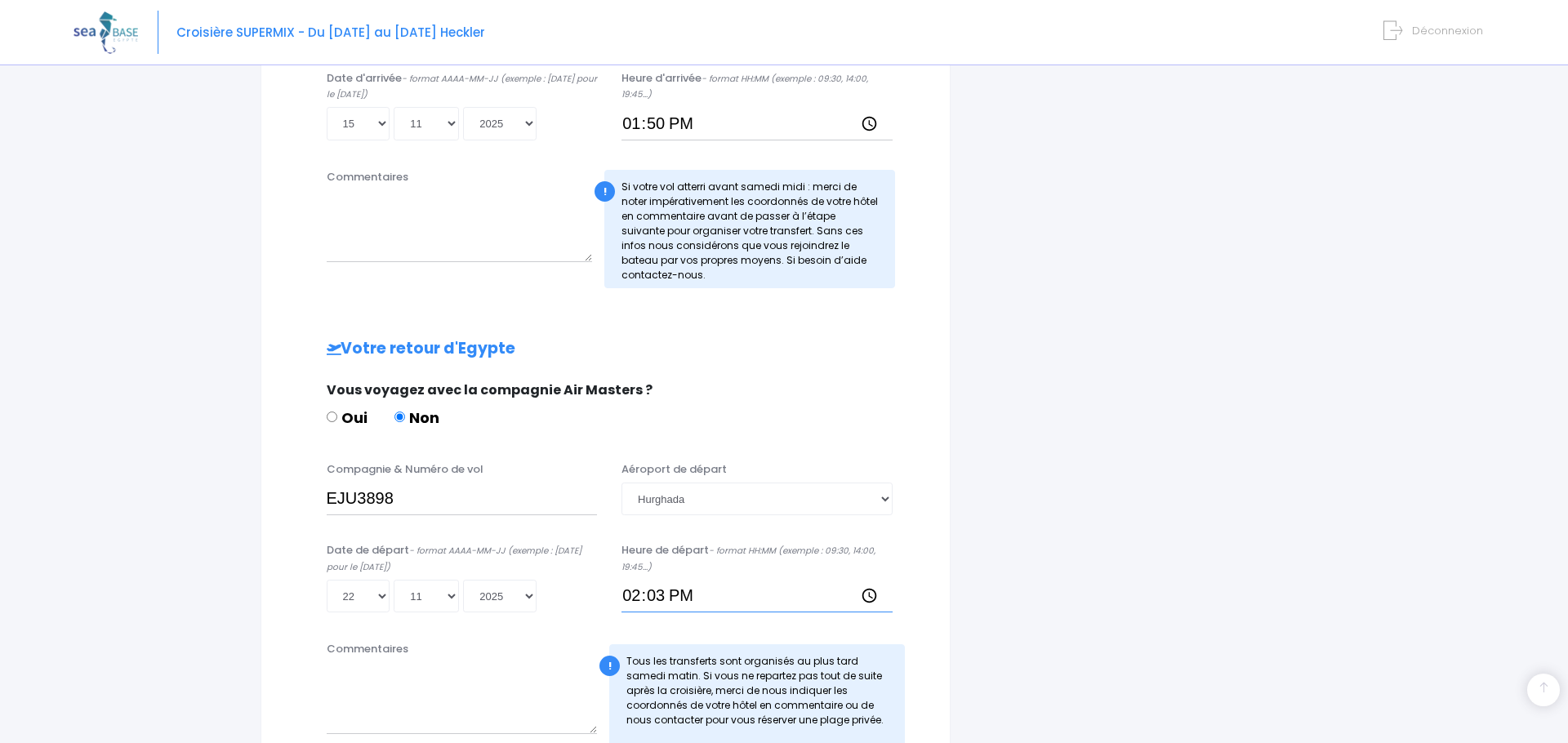
type input "14:35"
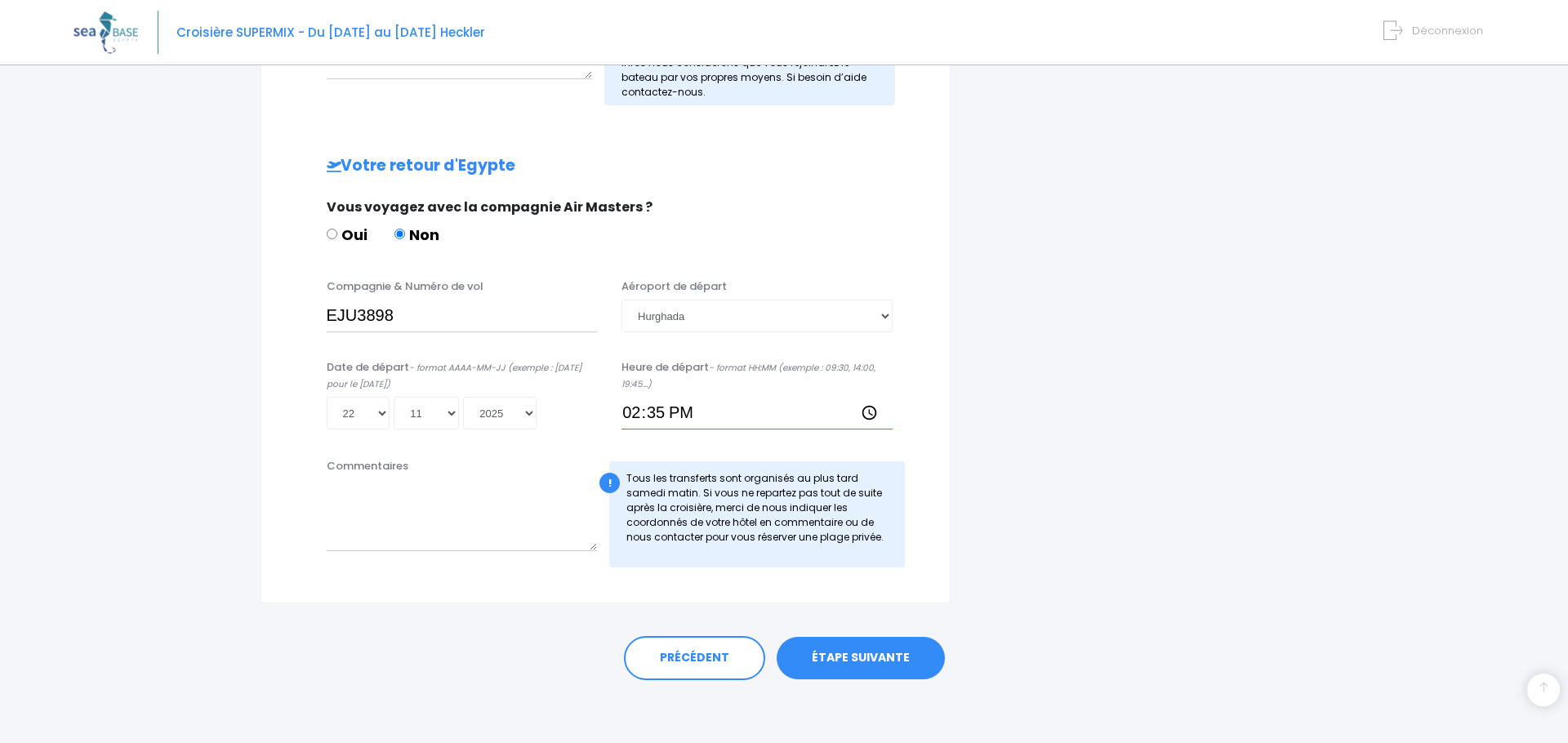
scroll to position [720, 0]
click at [827, 660] on link "ÉTAPE SUIVANTE" at bounding box center [861, 658] width 168 height 43
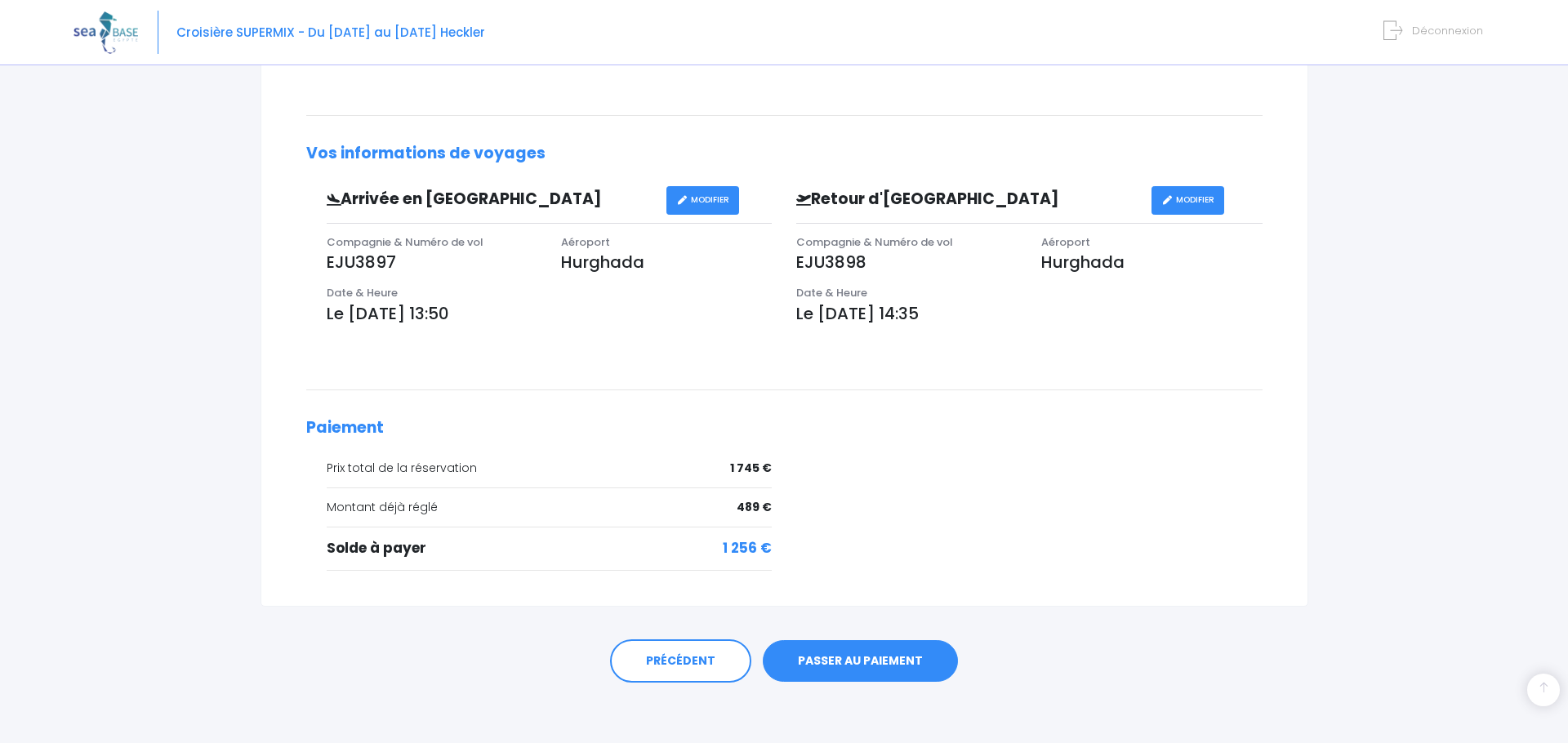
scroll to position [399, 0]
click at [884, 662] on link "PASSER AU PAIEMENT" at bounding box center [861, 661] width 195 height 43
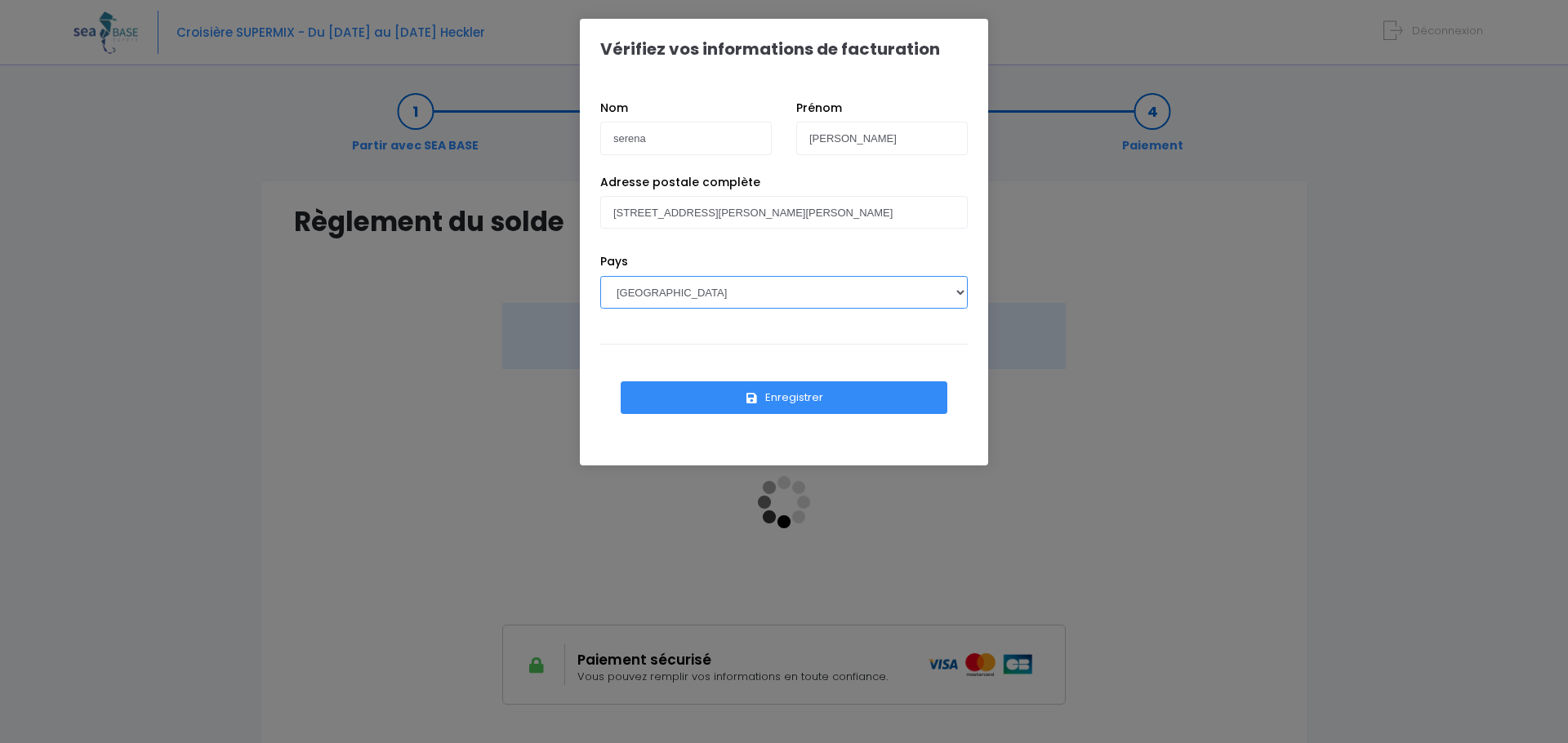
select select "IT"
click at [805, 400] on button "Enregistrer" at bounding box center [784, 397] width 326 height 33
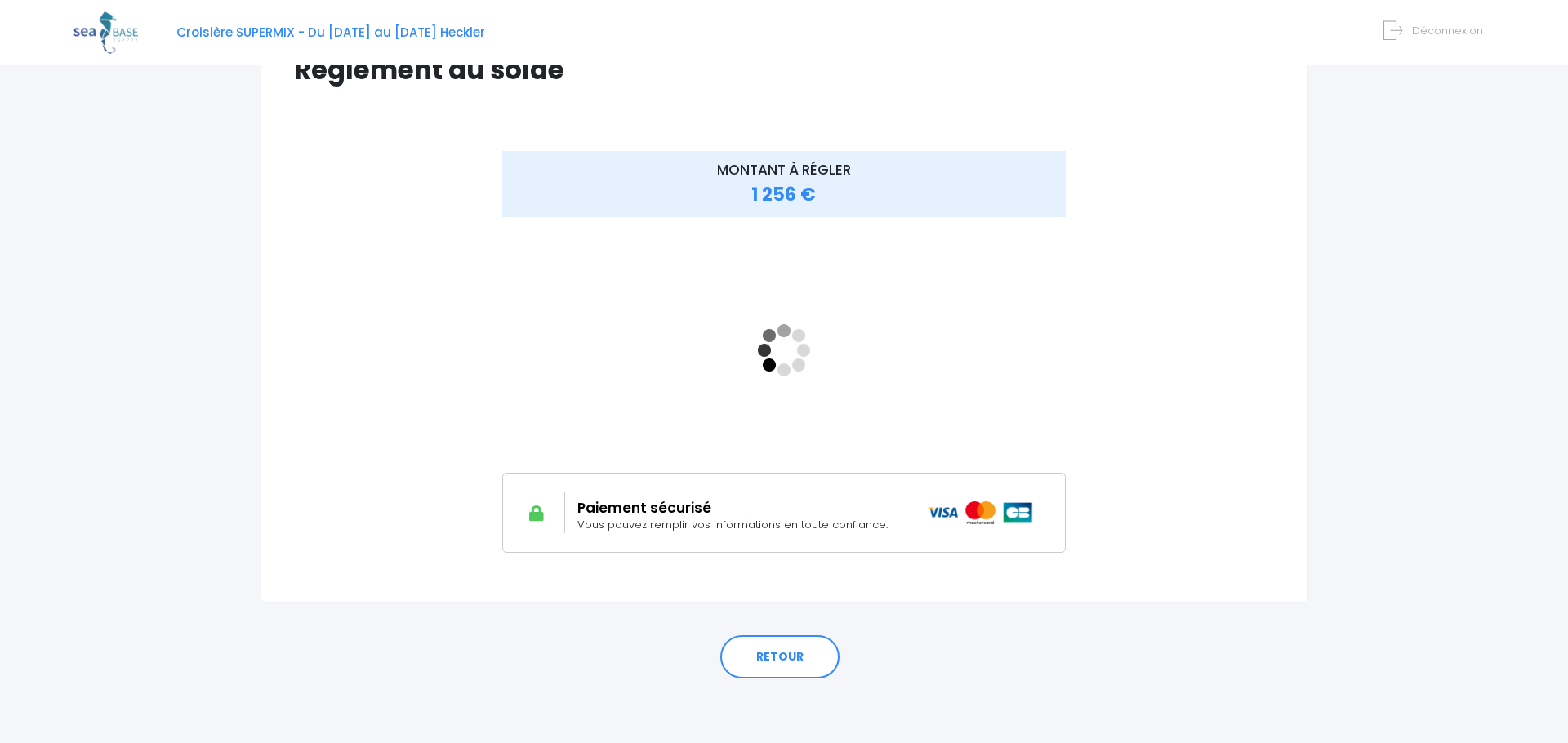
scroll to position [151, 0]
